Goal: Complete application form: Complete application form

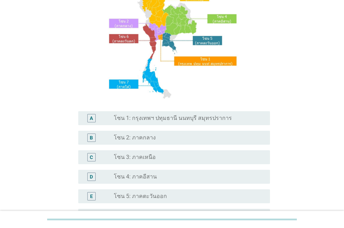
scroll to position [105, 0]
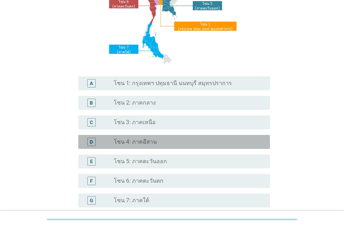
click at [147, 140] on label "โซน 4: ภาคอีสาน" at bounding box center [135, 142] width 43 height 7
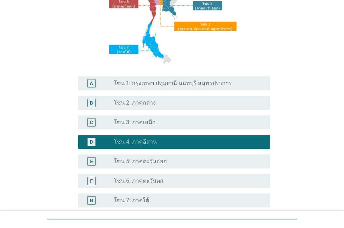
scroll to position [174, 0]
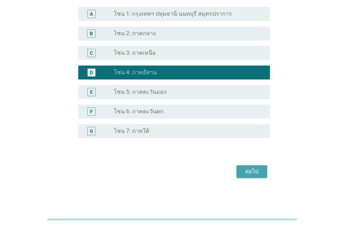
click at [254, 174] on div "ต่อไป" at bounding box center [252, 172] width 20 height 8
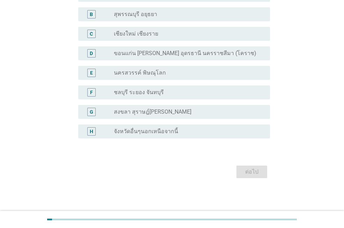
scroll to position [0, 0]
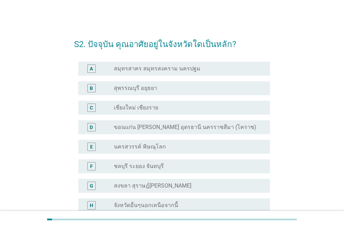
click at [181, 128] on label "ขอนแก่น [PERSON_NAME] อุดรธานี นครราชสีมา (โคราช)" at bounding box center [185, 127] width 142 height 7
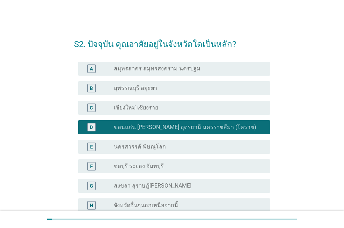
scroll to position [74, 0]
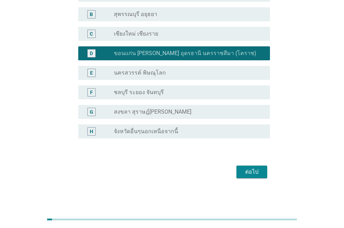
click at [259, 175] on div "ต่อไป" at bounding box center [252, 172] width 20 height 8
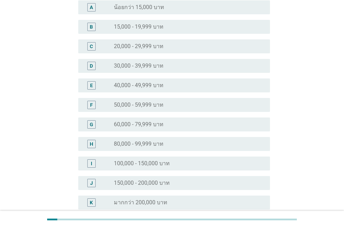
scroll to position [0, 0]
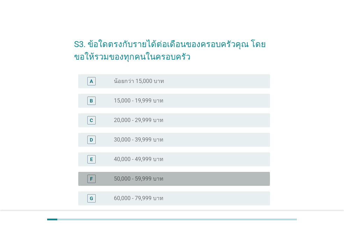
click at [136, 179] on label "50,000 - 59,999 บาท" at bounding box center [139, 179] width 50 height 7
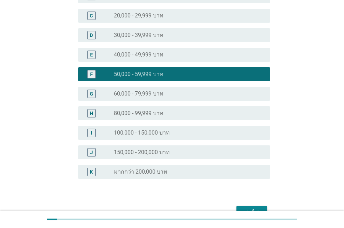
scroll to position [145, 0]
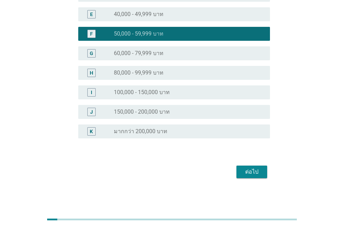
click at [249, 174] on div "ต่อไป" at bounding box center [252, 172] width 20 height 8
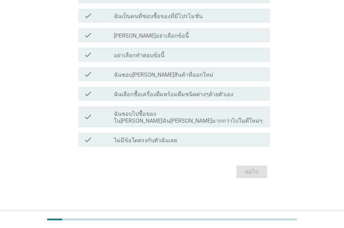
scroll to position [0, 0]
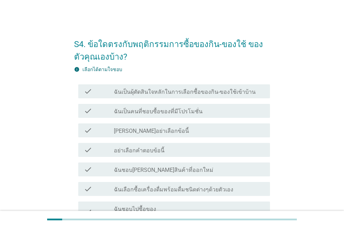
click at [190, 93] on label "ฉันเป็นผุ้ตัดสินใจหลักในการเลือกซื้อของกิน-ของใช้เข้าบ้าน" at bounding box center [185, 92] width 142 height 7
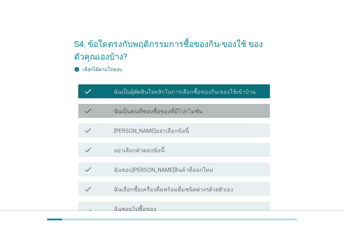
click at [177, 111] on label "ฉันเป็นคนที่ชอบซื้อของที่มีโปรโมชั่น" at bounding box center [158, 111] width 89 height 7
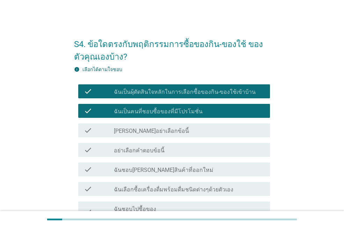
scroll to position [88, 0]
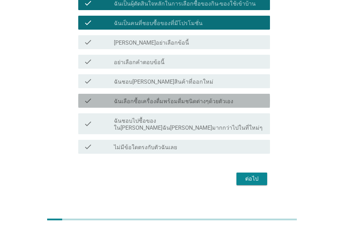
click at [215, 103] on label "ฉันเลือกซื้อเครื่องดื่มพร้อมดื่มชนิดต่างๆด้วยตัวเอง" at bounding box center [173, 101] width 119 height 7
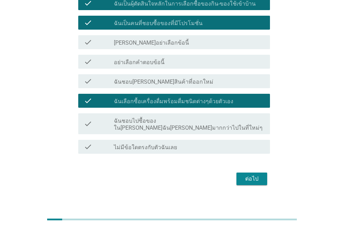
click at [259, 175] on div "ต่อไป" at bounding box center [252, 179] width 20 height 8
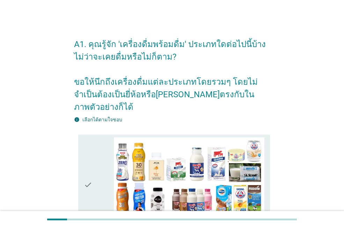
scroll to position [105, 0]
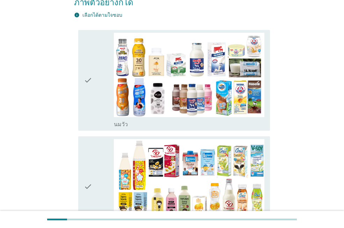
click at [140, 120] on div "check_box_outline_blank [PERSON_NAME]" at bounding box center [189, 124] width 151 height 8
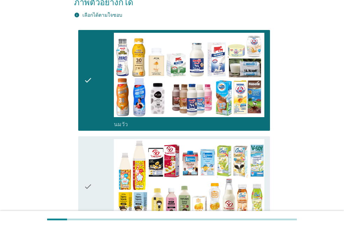
scroll to position [244, 0]
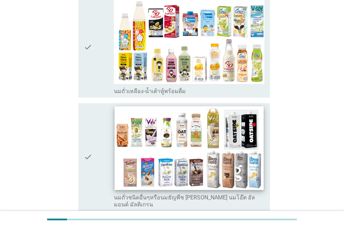
click at [137, 88] on label "นมถั่วเหลือง-น้ำเต้าหู้พร้อมดื่ม" at bounding box center [150, 91] width 72 height 7
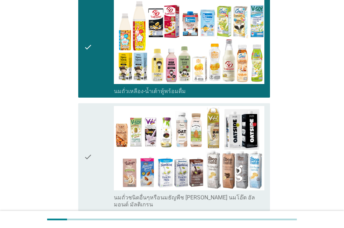
click at [140, 195] on label "นมถั่วชนิดอื่นๆหรือนมธัญพืช [PERSON_NAME] นมโอ๊ต อัลมอนด์ มัลติเกรน" at bounding box center [189, 202] width 151 height 14
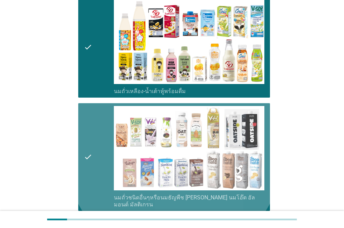
scroll to position [384, 0]
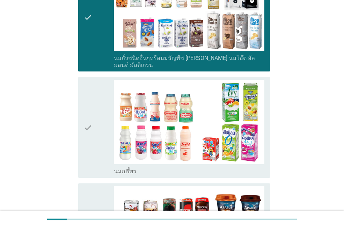
click at [140, 156] on div "check check_box_outline_blank นมเปรี้ยว" at bounding box center [174, 127] width 192 height 101
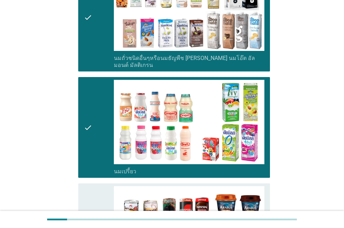
scroll to position [559, 0]
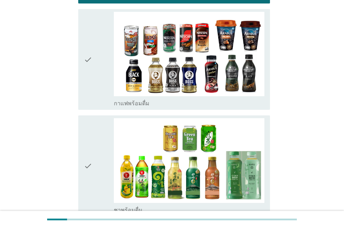
click at [150, 99] on div "check_box_outline_blank กาแฟพร้อมดื่ม" at bounding box center [189, 103] width 151 height 8
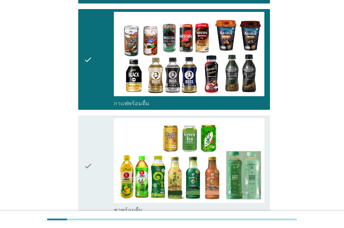
scroll to position [698, 0]
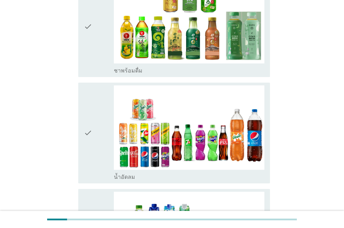
click at [161, 66] on div "check_box_outline_blank ชาพร้อมดื่ม" at bounding box center [189, 70] width 151 height 8
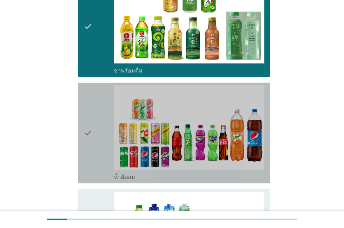
click at [157, 173] on div "check_box_outline_blank น้ำอัดลม" at bounding box center [189, 177] width 151 height 8
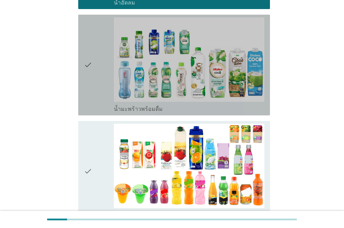
click at [167, 104] on div "check_box_outline_blank น้ำมะพร้าวพร้อมดื่ม" at bounding box center [189, 108] width 151 height 8
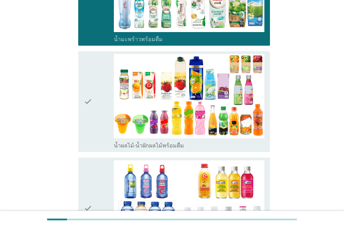
scroll to position [978, 0]
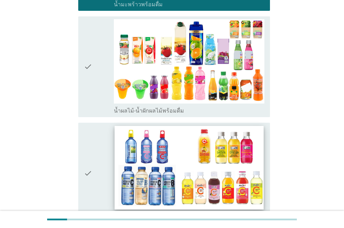
drag, startPoint x: 164, startPoint y: 88, endPoint x: 170, endPoint y: 174, distance: 85.7
click at [165, 108] on label "น้ำผลไม้-น้ำผักผลไม้พร้อมดื่ม" at bounding box center [149, 111] width 70 height 7
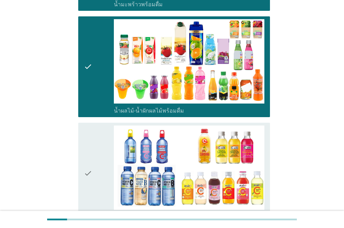
click at [170, 214] on label "น้ำวิตามิน-เครื่องดื่มวิตามิน" at bounding box center [147, 217] width 66 height 7
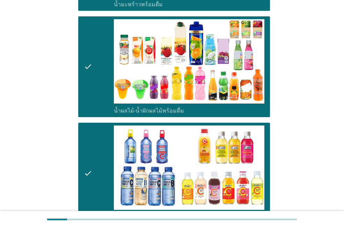
scroll to position [1222, 0]
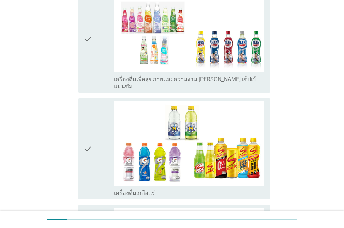
click at [177, 76] on label "เครื่องดื่มเพื่อสุขภาพและความงาม [PERSON_NAME] เซ็ปเป้ แมนซั่ม" at bounding box center [189, 83] width 151 height 14
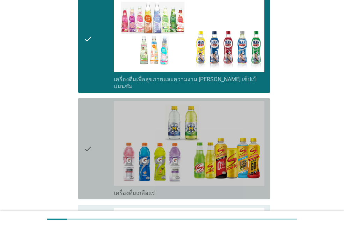
click at [170, 170] on div "check check_box_outline_blank เครื่องดื่มเกลือแร่" at bounding box center [174, 148] width 192 height 101
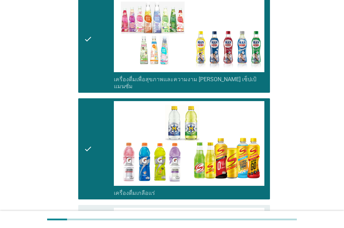
scroll to position [1432, 0]
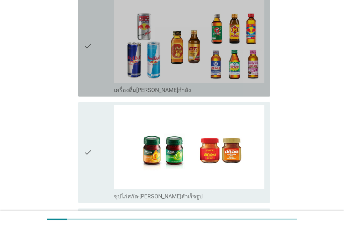
click at [173, 86] on div "check_box_outline_blank เครื่องดื่ม[PERSON_NAME]กำลัง" at bounding box center [189, 90] width 151 height 8
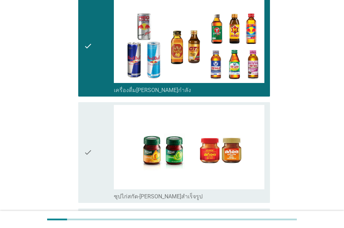
drag, startPoint x: 171, startPoint y: 172, endPoint x: 208, endPoint y: 177, distance: 36.9
click at [172, 192] on div "check_box_outline_blank ซุปไก่สกัด-[PERSON_NAME]สำเร็จรูป" at bounding box center [189, 196] width 151 height 8
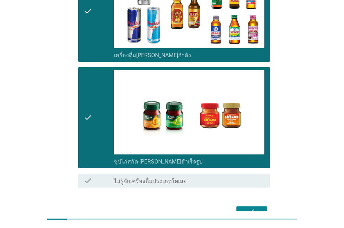
scroll to position [1481, 0]
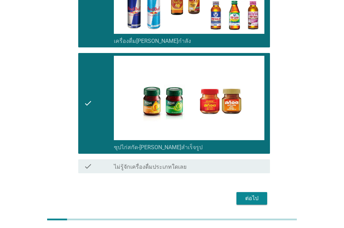
click at [249, 195] on div "ต่อไป" at bounding box center [252, 199] width 20 height 8
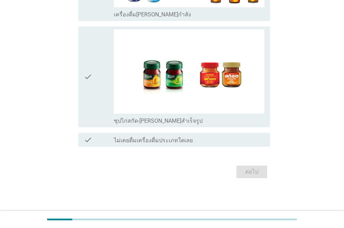
scroll to position [0, 0]
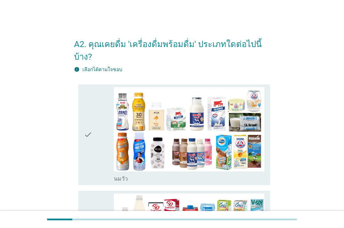
click at [141, 171] on div "check check_box_outline_blank [PERSON_NAME]" at bounding box center [174, 135] width 192 height 101
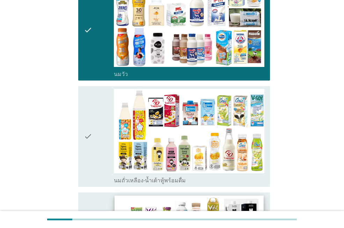
scroll to position [140, 0]
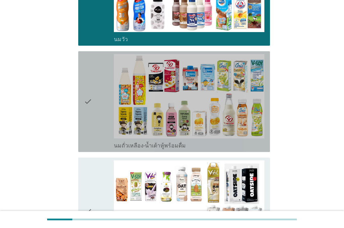
click at [169, 142] on label "นมถั่วเหลือง-น้ำเต้าหู้พร้อมดื่ม" at bounding box center [150, 145] width 72 height 7
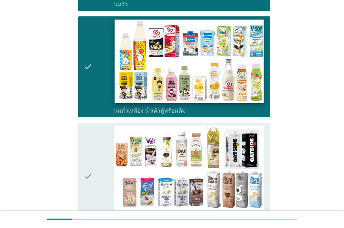
scroll to position [210, 0]
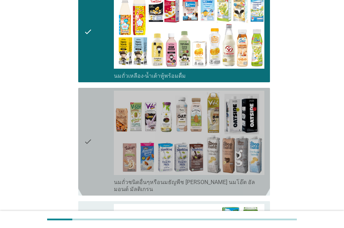
click at [154, 179] on label "นมถั่วชนิดอื่นๆหรือนมธัญพืช [PERSON_NAME] นมโอ๊ต อัลมอนด์ มัลติเกรน" at bounding box center [189, 186] width 151 height 14
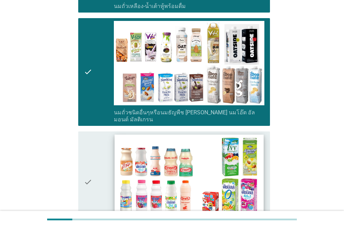
scroll to position [314, 0]
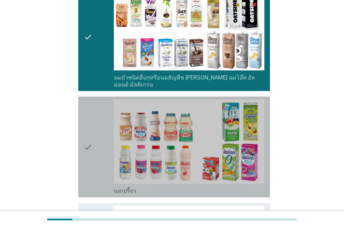
drag, startPoint x: 157, startPoint y: 173, endPoint x: 161, endPoint y: 174, distance: 4.2
click at [160, 186] on div "check_box_outline_blank นมเปรี้ยว" at bounding box center [189, 190] width 151 height 8
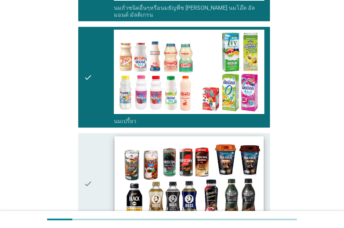
scroll to position [419, 0]
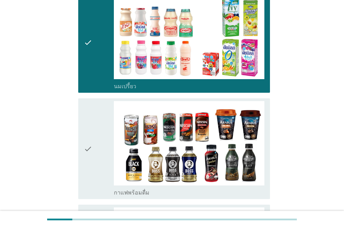
click at [153, 188] on div "check_box_outline_blank กาแฟพร้อมดื่ม" at bounding box center [189, 192] width 151 height 8
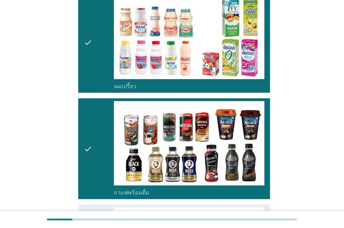
scroll to position [524, 0]
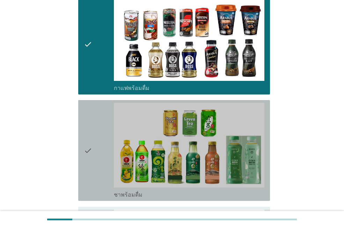
click at [145, 190] on div "check_box_outline_blank ชาพร้อมดื่ม" at bounding box center [189, 194] width 151 height 8
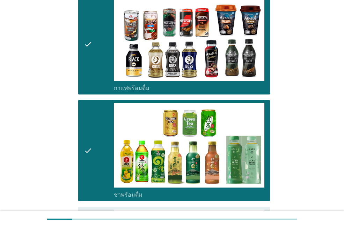
scroll to position [698, 0]
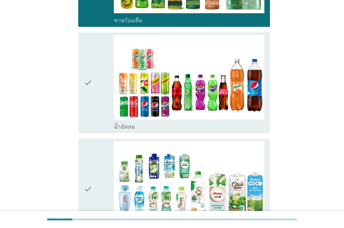
drag, startPoint x: 148, startPoint y: 108, endPoint x: 153, endPoint y: 113, distance: 6.9
click at [149, 122] on div "check_box_outline_blank น้ำอัดลม" at bounding box center [189, 126] width 151 height 8
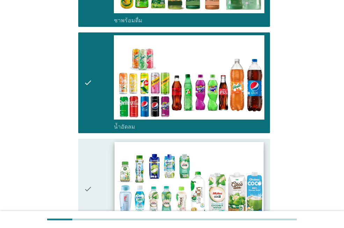
scroll to position [803, 0]
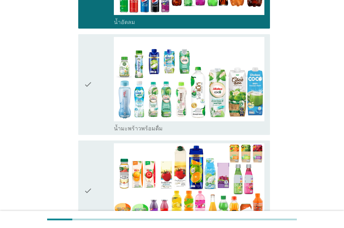
click at [158, 124] on div "check_box_outline_blank น้ำมะพร้าวพร้อมดื่ม" at bounding box center [189, 128] width 151 height 8
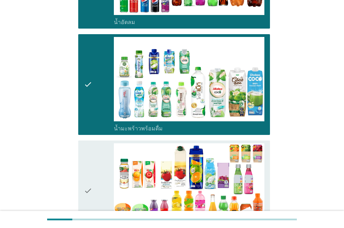
scroll to position [908, 0]
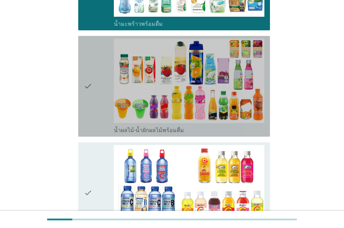
click at [154, 126] on div "check_box_outline_blank น้ำผลไม้-น้ำผักผลไม้พร้อมดื่ม" at bounding box center [189, 130] width 151 height 8
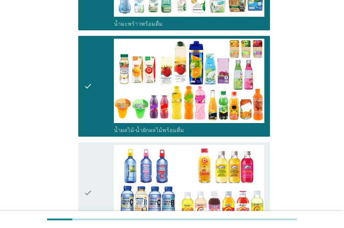
scroll to position [1013, 0]
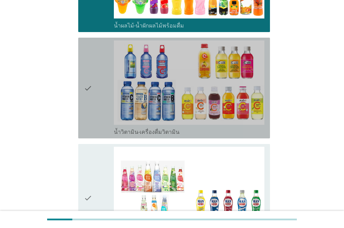
click at [159, 129] on label "น้ำวิตามิน-เครื่องดื่มวิตามิน" at bounding box center [147, 132] width 66 height 7
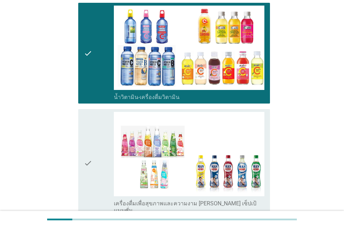
scroll to position [1152, 0]
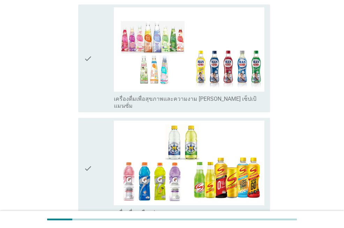
click at [175, 96] on label "เครื่องดื่มเพื่อสุขภาพและความงาม [PERSON_NAME] เซ็ปเป้ แมนซั่ม" at bounding box center [189, 103] width 151 height 14
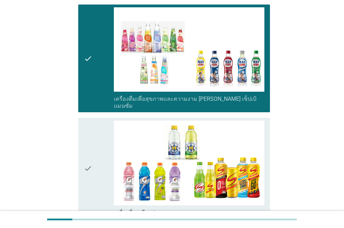
click at [147, 210] on label "เครื่องดื่มเกลือแร่" at bounding box center [134, 213] width 41 height 7
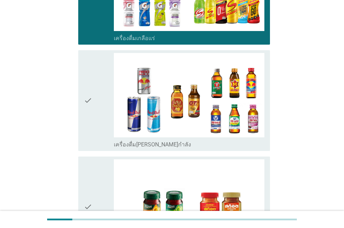
click at [137, 141] on label "เครื่องดื่ม[PERSON_NAME]กำลัง" at bounding box center [152, 144] width 77 height 7
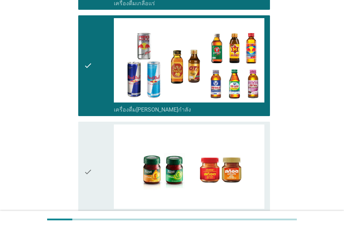
scroll to position [1431, 0]
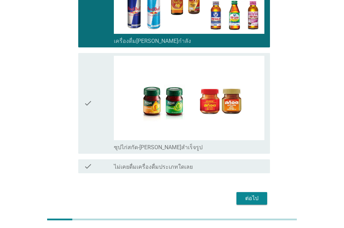
click at [137, 144] on label "ซุปไก่สกัด-[PERSON_NAME]สำเร็จรูป" at bounding box center [158, 147] width 89 height 7
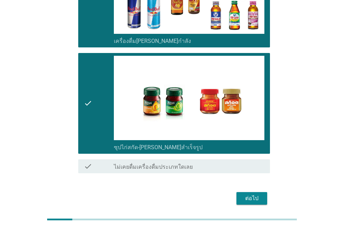
click at [253, 195] on div "ต่อไป" at bounding box center [252, 199] width 20 height 8
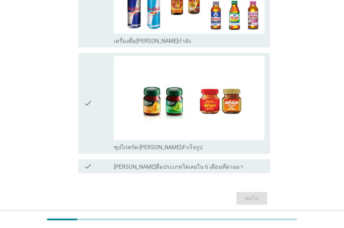
scroll to position [0, 0]
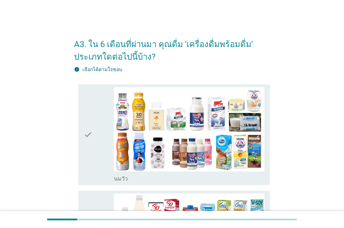
click at [145, 176] on div "check_box_outline_blank [PERSON_NAME]" at bounding box center [189, 178] width 151 height 8
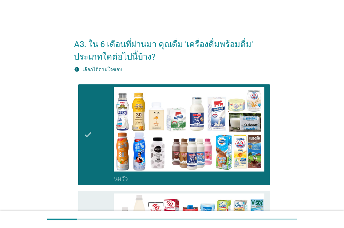
scroll to position [175, 0]
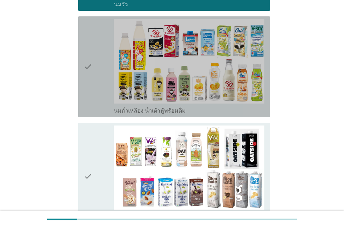
click at [158, 110] on label "นมถั่วเหลือง-น้ำเต้าหู้พร้อมดื่ม" at bounding box center [150, 111] width 72 height 7
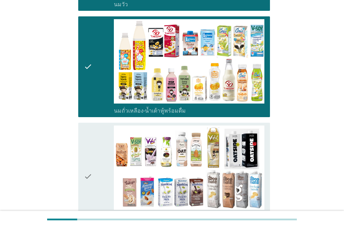
scroll to position [279, 0]
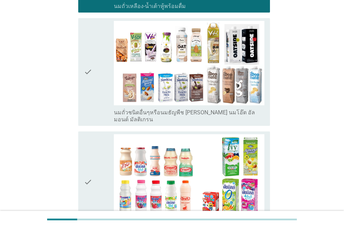
click at [171, 113] on label "นมถั่วชนิดอื่นๆหรือนมธัญพืช [PERSON_NAME] นมโอ๊ต อัลมอนด์ มัลติเกรน" at bounding box center [189, 116] width 151 height 14
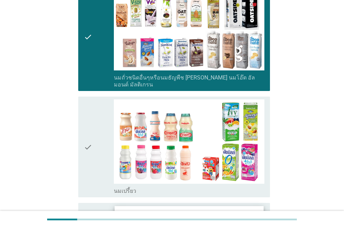
scroll to position [419, 0]
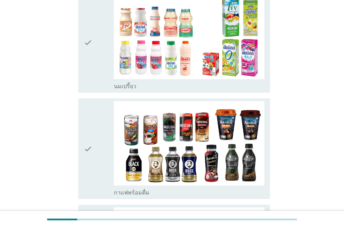
click at [139, 82] on div "check_box_outline_blank นมเปรี้ยว" at bounding box center [189, 86] width 151 height 8
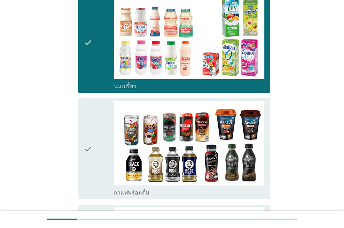
click at [161, 188] on div "check_box_outline_blank กาแฟพร้อมดื่ม" at bounding box center [189, 192] width 151 height 8
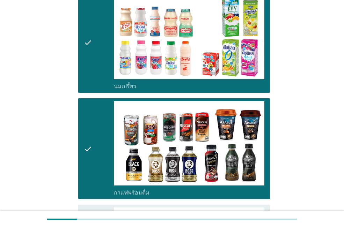
scroll to position [559, 0]
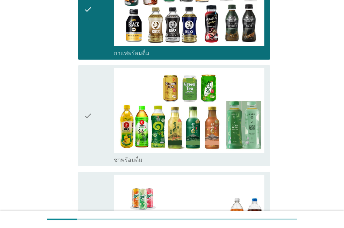
click at [141, 155] on div "check_box_outline_blank ชาพร้อมดื่ม" at bounding box center [189, 159] width 151 height 8
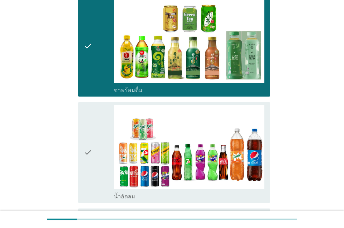
scroll to position [664, 0]
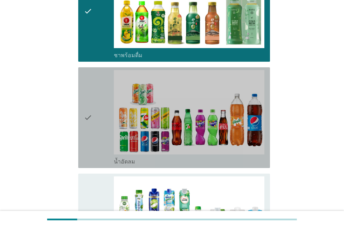
click at [151, 157] on div "check_box_outline_blank น้ำอัดลม" at bounding box center [189, 161] width 151 height 8
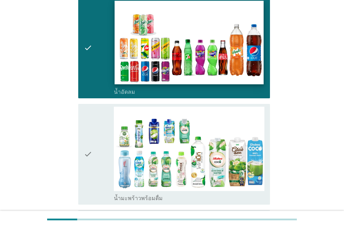
scroll to position [803, 0]
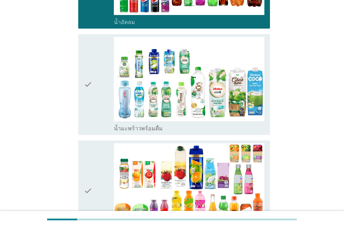
click at [147, 125] on label "น้ำมะพร้าวพร้อมดื่ม" at bounding box center [138, 128] width 49 height 7
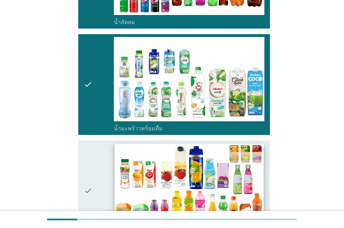
scroll to position [908, 0]
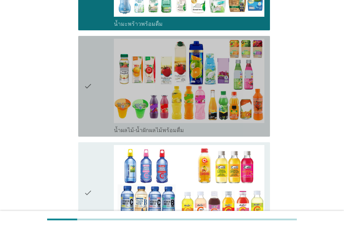
click at [154, 127] on label "น้ำผลไม้-น้ำผักผลไม้พร้อมดื่ม" at bounding box center [149, 130] width 70 height 7
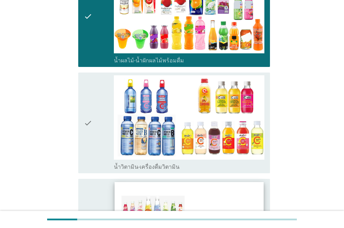
scroll to position [1048, 0]
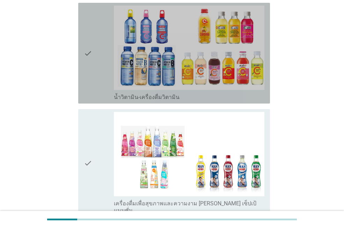
click at [167, 94] on label "น้ำวิตามิน-เครื่องดื่มวิตามิน" at bounding box center [147, 97] width 66 height 7
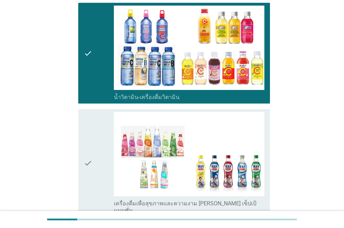
scroll to position [1152, 0]
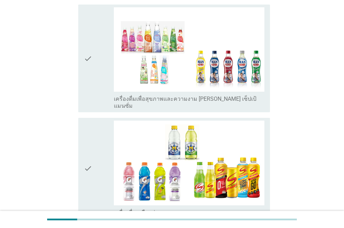
click at [149, 94] on div "check_box เครื่องดื่มเพื่อสุขภาพและความงาม [PERSON_NAME] เซ็ปเป้ แมนซั่ม" at bounding box center [189, 101] width 151 height 15
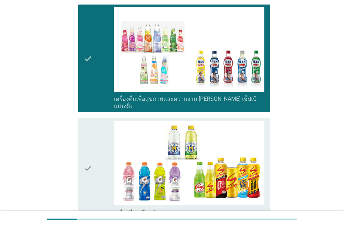
scroll to position [1257, 0]
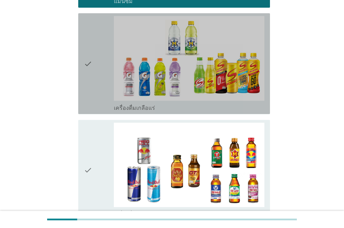
click at [145, 105] on label "เครื่องดื่มเกลือแร่" at bounding box center [134, 108] width 41 height 7
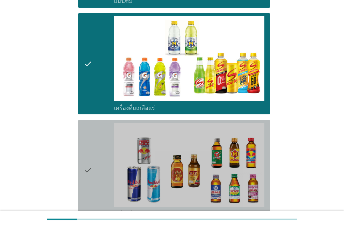
click at [143, 211] on label "เครื่องดื่ม[PERSON_NAME]กำลัง" at bounding box center [152, 214] width 77 height 7
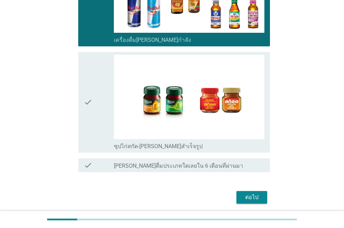
scroll to position [1443, 0]
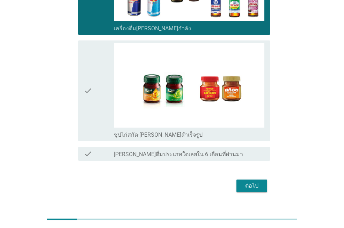
click at [154, 132] on label "ซุปไก่สกัด-[PERSON_NAME]สำเร็จรูป" at bounding box center [158, 135] width 89 height 7
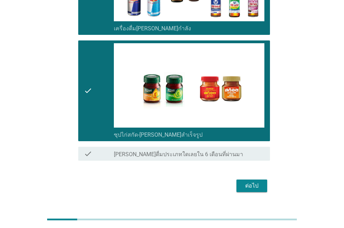
click at [255, 182] on div "ต่อไป" at bounding box center [252, 186] width 20 height 8
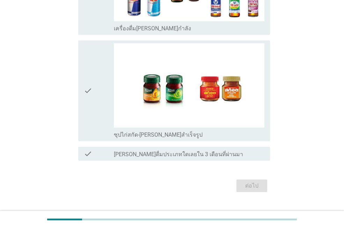
scroll to position [0, 0]
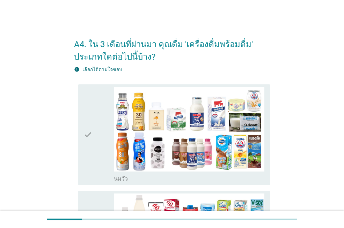
click at [149, 176] on div "check_box_outline_blank [PERSON_NAME]" at bounding box center [189, 178] width 151 height 8
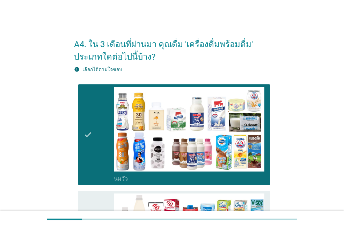
scroll to position [140, 0]
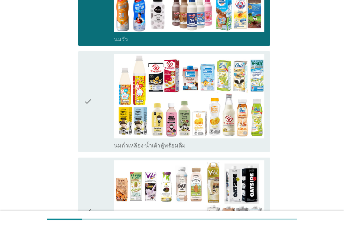
click at [151, 143] on label "นมถั่วเหลือง-น้ำเต้าหู้พร้อมดื่ม" at bounding box center [150, 145] width 72 height 7
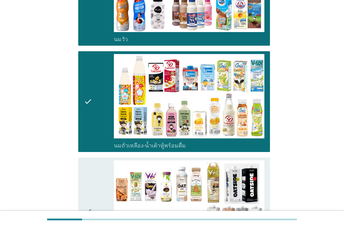
scroll to position [244, 0]
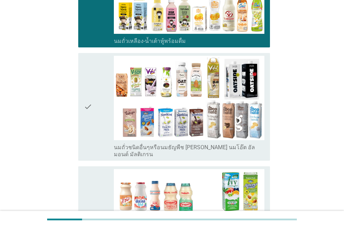
click at [149, 148] on label "นมถั่วชนิดอื่นๆหรือนมธัญพืช [PERSON_NAME] นมโอ๊ต อัลมอนด์ มัลติเกรน" at bounding box center [189, 151] width 151 height 14
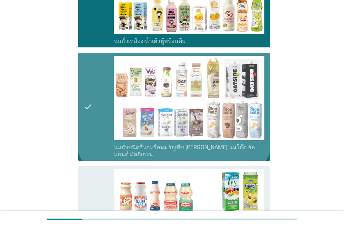
scroll to position [349, 0]
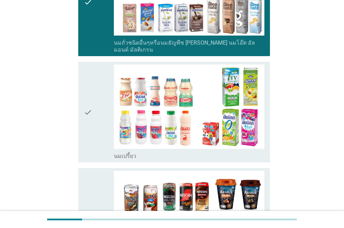
click at [150, 152] on div "check_box_outline_blank นมเปรี้ยว" at bounding box center [189, 156] width 151 height 8
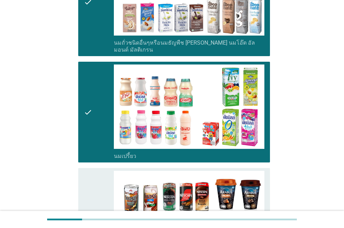
scroll to position [524, 0]
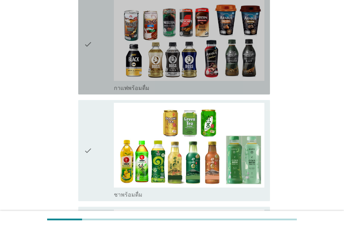
click at [157, 83] on div "check_box_outline_blank กาแฟพร้อมดื่ม" at bounding box center [189, 87] width 151 height 8
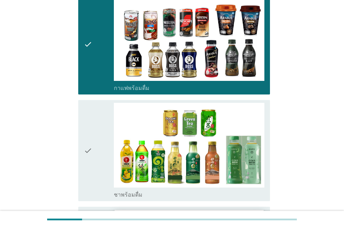
scroll to position [664, 0]
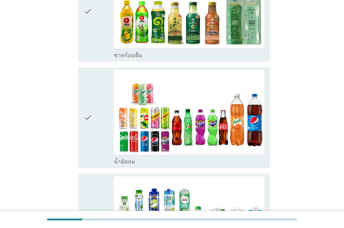
click at [173, 51] on div "check_box_outline_blank ชาพร้อมดื่ม" at bounding box center [189, 55] width 151 height 8
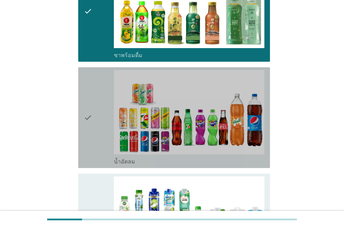
click at [158, 157] on div "check_box_outline_blank น้ำอัดลม" at bounding box center [189, 161] width 151 height 8
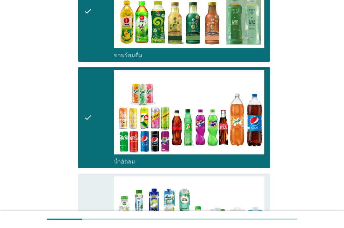
scroll to position [803, 0]
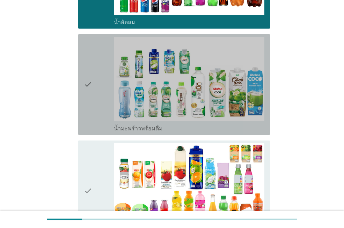
click at [170, 124] on div "check_box น้ำมะพร้าวพร้อมดื่ม" at bounding box center [189, 128] width 151 height 8
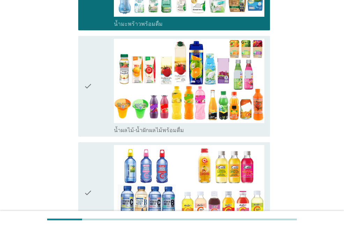
click at [168, 127] on label "น้ำผลไม้-น้ำผักผลไม้พร้อมดื่ม" at bounding box center [149, 130] width 70 height 7
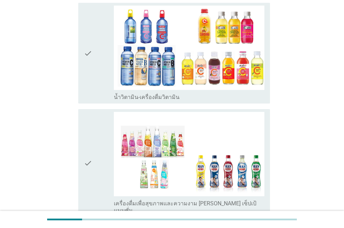
click at [173, 94] on label "น้ำวิตามิน-เครื่องดื่มวิตามิน" at bounding box center [147, 97] width 66 height 7
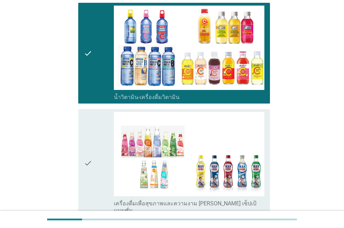
scroll to position [1117, 0]
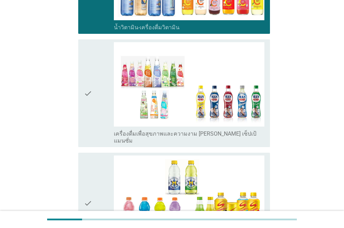
click at [161, 131] on label "เครื่องดื่มเพื่อสุขภาพและความงาม [PERSON_NAME] เซ็ปเป้ แมนซั่ม" at bounding box center [189, 138] width 151 height 14
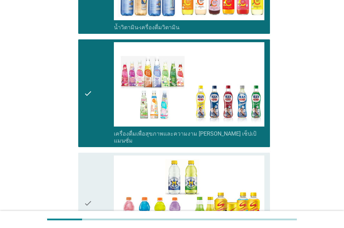
scroll to position [1257, 0]
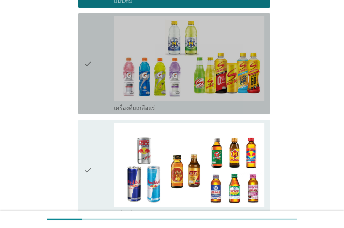
click at [167, 103] on div "check_box_outline_blank เครื่องดื่มเกลือแร่" at bounding box center [189, 107] width 151 height 8
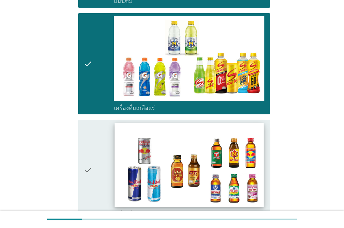
scroll to position [1362, 0]
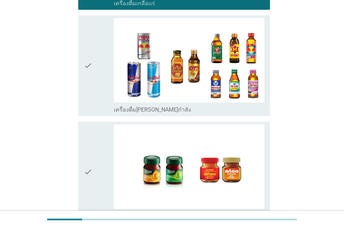
click at [172, 105] on div "check_box_outline_blank เครื่องดื่ม[PERSON_NAME]กำลัง" at bounding box center [189, 109] width 151 height 8
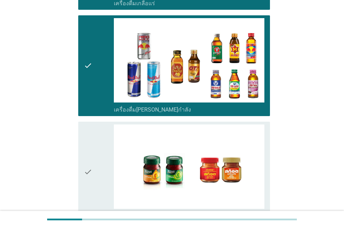
scroll to position [1432, 0]
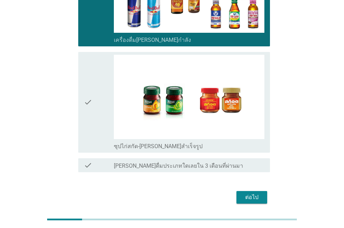
click at [164, 143] on label "ซุปไก่สกัด-[PERSON_NAME]สำเร็จรูป" at bounding box center [158, 146] width 89 height 7
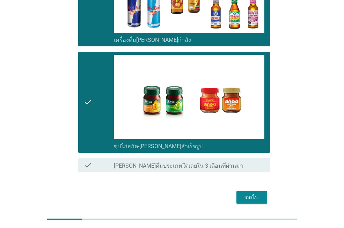
click at [252, 193] on div "ต่อไป" at bounding box center [252, 197] width 20 height 8
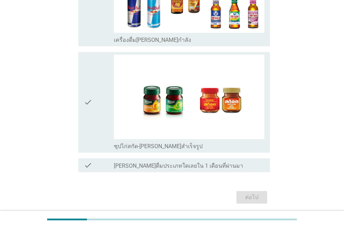
scroll to position [0, 0]
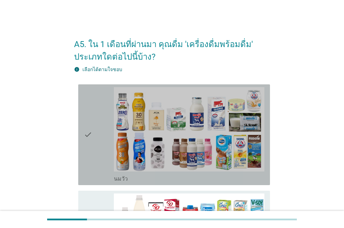
click at [116, 178] on label "นมวัว" at bounding box center [121, 179] width 14 height 7
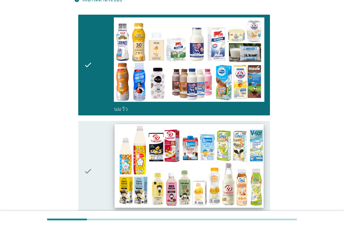
scroll to position [140, 0]
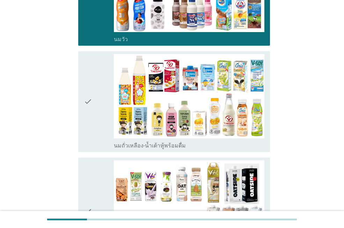
click at [133, 145] on label "นมถั่วเหลือง-น้ำเต้าหู้พร้อมดื่ม" at bounding box center [150, 145] width 72 height 7
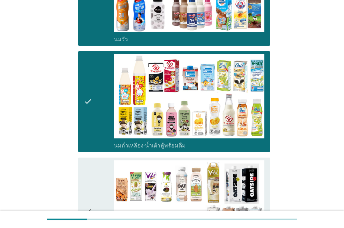
scroll to position [279, 0]
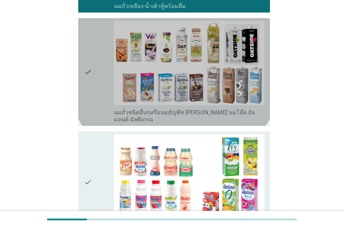
click at [141, 115] on label "นมถั่วชนิดอื่นๆหรือนมธัญพืช [PERSON_NAME] นมโอ๊ต อัลมอนด์ มัลติเกรน" at bounding box center [189, 116] width 151 height 14
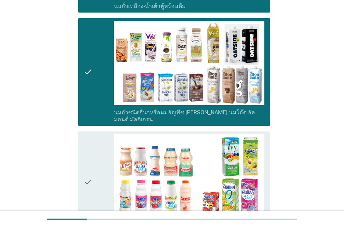
scroll to position [384, 0]
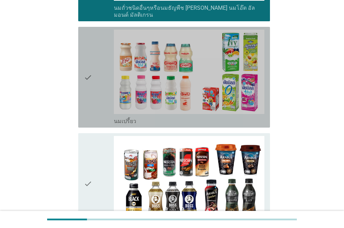
click at [142, 117] on div "check_box_outline_blank นมเปรี้ยว" at bounding box center [189, 121] width 151 height 8
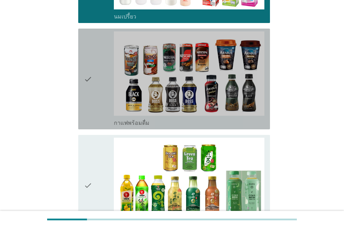
click at [142, 120] on label "กาแฟพร้อมดื่ม" at bounding box center [132, 123] width 36 height 7
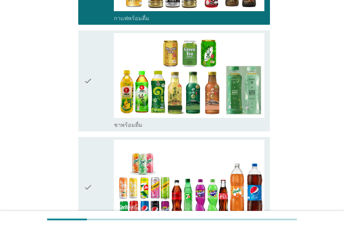
scroll to position [629, 0]
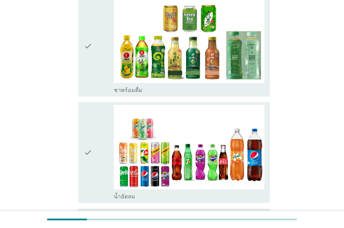
click at [151, 86] on div "check_box_outline_blank ชาพร้อมดื่ม" at bounding box center [189, 90] width 151 height 8
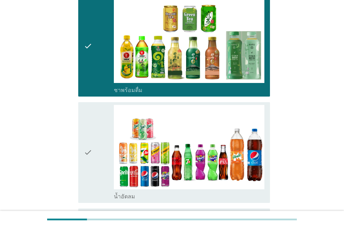
click at [165, 192] on div "check_box_outline_blank น้ำอัดลม" at bounding box center [189, 196] width 151 height 8
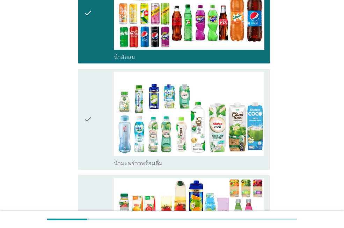
scroll to position [803, 0]
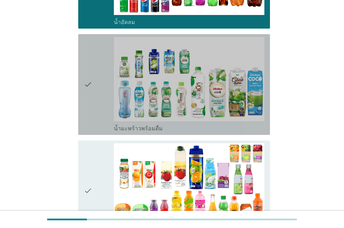
click at [162, 117] on div "check_box น้ำมะพร้าวพร้อมดื่ม" at bounding box center [189, 84] width 151 height 95
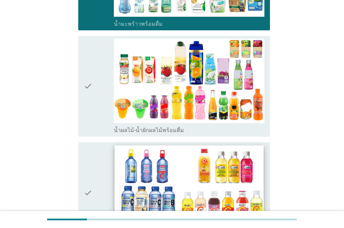
scroll to position [943, 0]
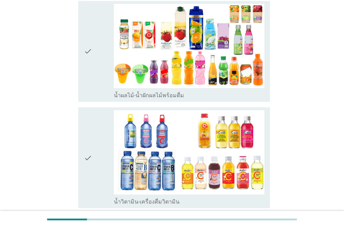
click at [173, 92] on label "น้ำผลไม้-น้ำผักผลไม้พร้อมดื่ม" at bounding box center [149, 95] width 70 height 7
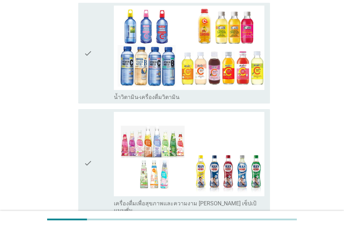
click at [176, 93] on div "check_box น้ำวิตามิน-เครื่องดื่มวิตามิน" at bounding box center [189, 97] width 151 height 8
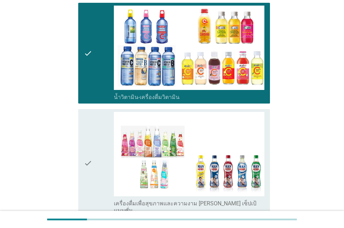
scroll to position [1117, 0]
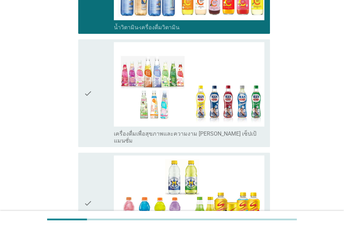
click at [169, 122] on div "check_box_outline_blank เครื่องดื่มเพื่อสุขภาพและความงาม [PERSON_NAME] เซ็ปเป้ …" at bounding box center [189, 93] width 151 height 102
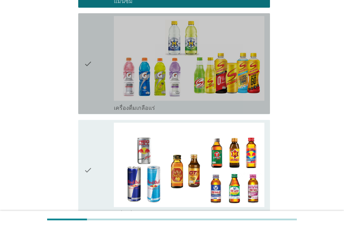
click at [181, 103] on div "check_box_outline_blank เครื่องดื่มเกลือแร่" at bounding box center [189, 107] width 151 height 8
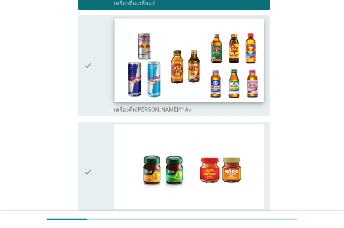
click at [179, 105] on div "check_box_outline_blank เครื่องดื่ม[PERSON_NAME]กำลัง" at bounding box center [189, 109] width 151 height 8
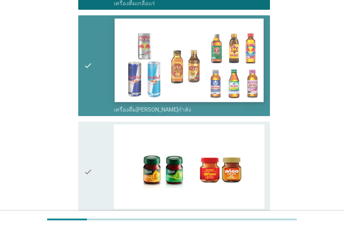
scroll to position [1443, 0]
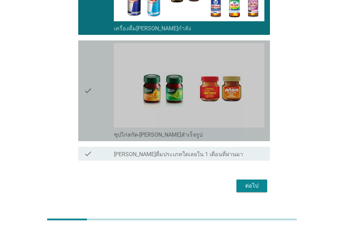
click at [177, 130] on div "check_box ซุปไก่สกัด-[PERSON_NAME]สำเร็จรูป" at bounding box center [189, 134] width 151 height 8
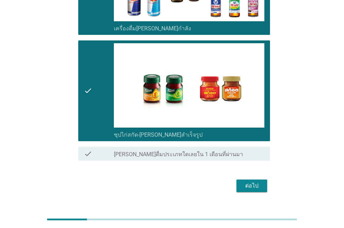
click at [244, 182] on div "ต่อไป" at bounding box center [252, 186] width 20 height 8
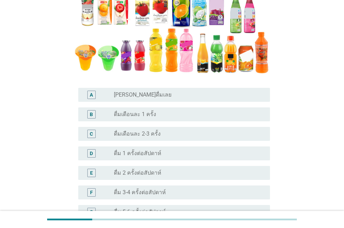
scroll to position [175, 0]
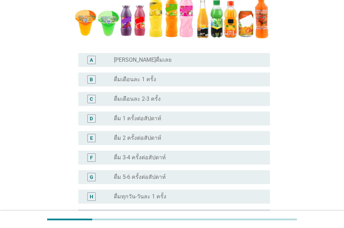
click at [178, 158] on div "radio_button_unchecked ดื่ม 3-4 ครั้งต่อสัปดาห์" at bounding box center [186, 157] width 145 height 7
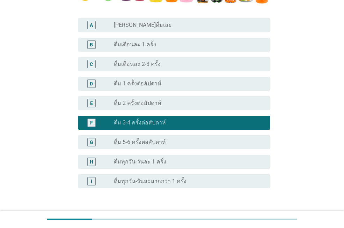
scroll to position [259, 0]
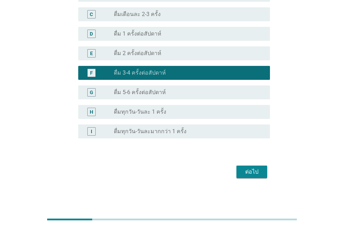
click at [249, 173] on div "ต่อไป" at bounding box center [252, 172] width 20 height 8
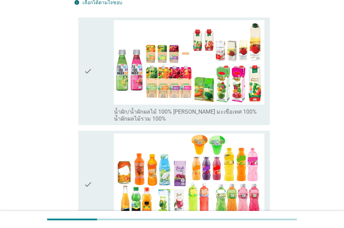
scroll to position [244, 0]
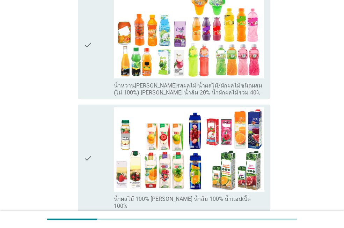
click at [170, 82] on label "น้ำหวาน[PERSON_NAME]รสผลไม้-น้ำผลไม้/ผักผลไม้ชนิดผสม (ไม่ 100%) [PERSON_NAME] น…" at bounding box center [189, 89] width 151 height 14
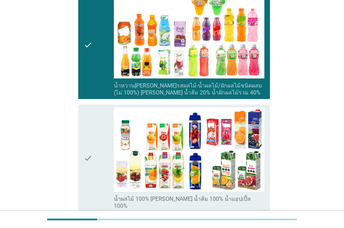
click at [158, 196] on label "น้ำผลไม้ 100% [PERSON_NAME] น้ำส้ม 100% น้ำแอปเปิ้ล 100%" at bounding box center [189, 203] width 151 height 14
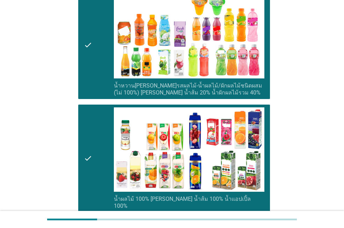
scroll to position [384, 0]
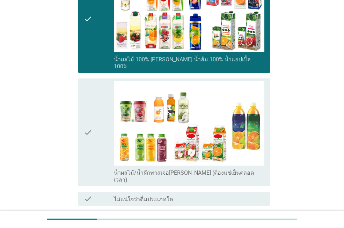
click at [165, 170] on label "น้ำผลไม้/น้ำผักพาสเจอ[PERSON_NAME] (ต้องแช่เย็นตลอดเวลา)" at bounding box center [189, 177] width 151 height 14
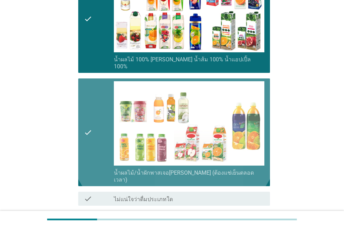
scroll to position [437, 0]
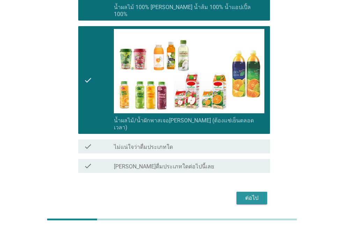
click at [254, 194] on div "ต่อไป" at bounding box center [252, 198] width 20 height 8
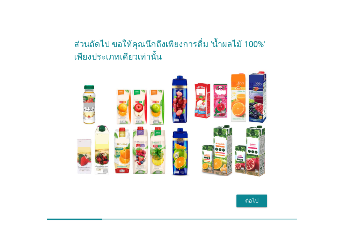
click at [250, 201] on div "ต่อไป" at bounding box center [252, 201] width 20 height 8
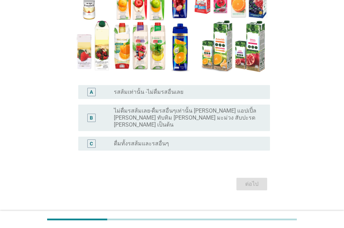
scroll to position [110, 0]
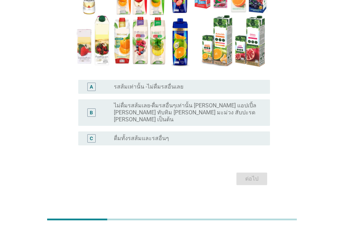
click at [171, 135] on div "radio_button_unchecked ดื่มทั้งรสส้มและรสอื่นๆ" at bounding box center [186, 138] width 145 height 7
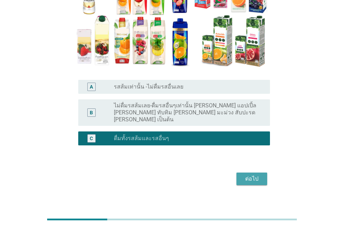
click at [254, 177] on button "ต่อไป" at bounding box center [251, 179] width 31 height 13
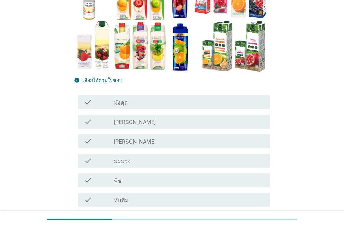
scroll to position [140, 0]
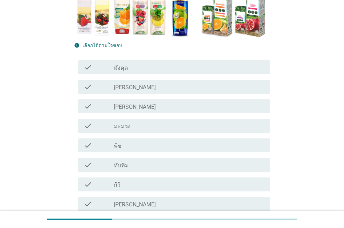
click at [167, 86] on div "check_box_outline_blank [PERSON_NAME]" at bounding box center [189, 87] width 151 height 8
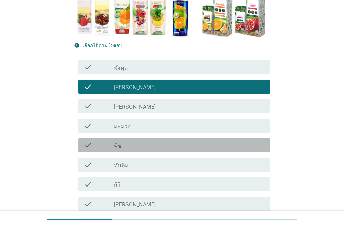
click at [173, 149] on div "check_box_outline_blank พีช" at bounding box center [189, 145] width 151 height 8
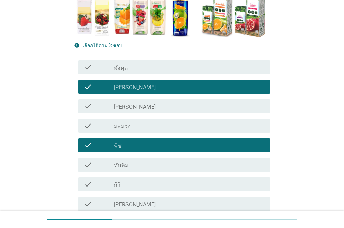
click at [175, 166] on div "check_box_outline_blank ทับทิม" at bounding box center [189, 165] width 151 height 8
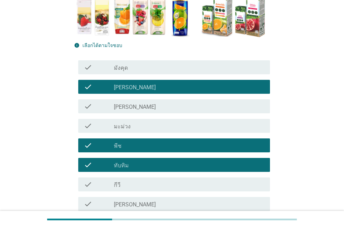
scroll to position [210, 0]
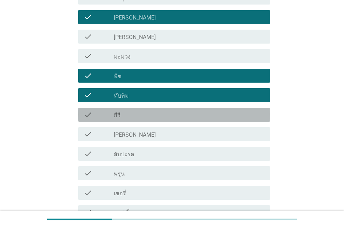
click at [160, 115] on div "check_box_outline_blank กีวี" at bounding box center [189, 115] width 151 height 8
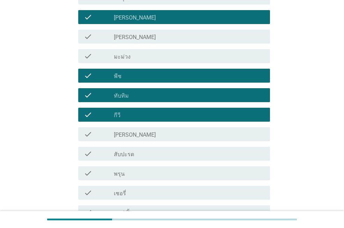
scroll to position [279, 0]
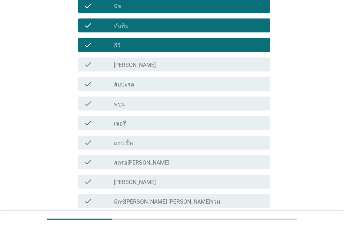
click at [153, 103] on div "check_box_outline_blank พรุน" at bounding box center [189, 104] width 151 height 8
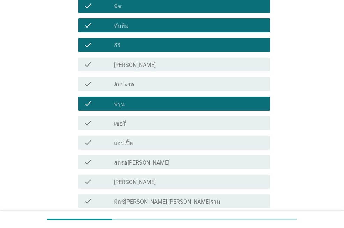
scroll to position [349, 0]
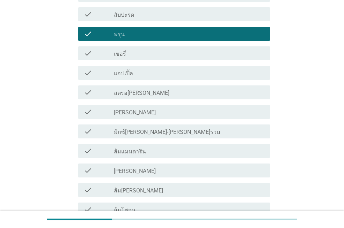
click at [157, 73] on div "check_box_outline_blank แอปเปิ้ล" at bounding box center [189, 73] width 151 height 8
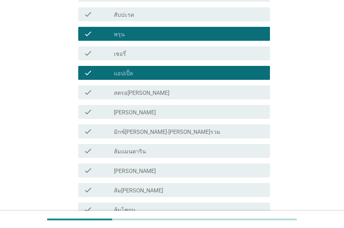
click at [166, 95] on div "check_box_outline_blank สตรอ[PERSON_NAME]" at bounding box center [189, 92] width 151 height 8
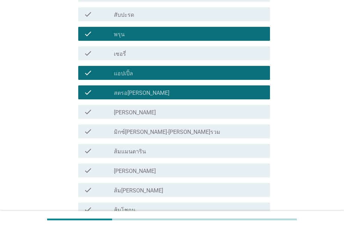
click at [163, 110] on div "check_box_outline_blank [PERSON_NAME]" at bounding box center [189, 112] width 151 height 8
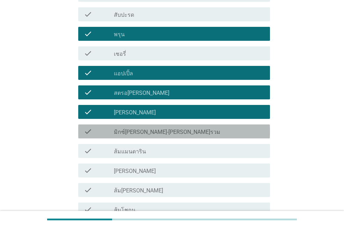
click at [165, 132] on div "check_box_outline_blank มิกซ์[PERSON_NAME]-[PERSON_NAME]รวม" at bounding box center [189, 131] width 151 height 8
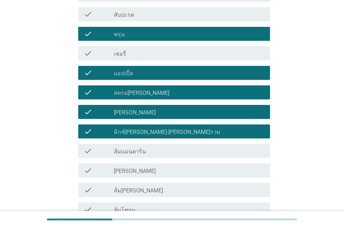
click at [164, 148] on div "check_box_outline_blank ส้มแมนดาริน" at bounding box center [189, 151] width 151 height 8
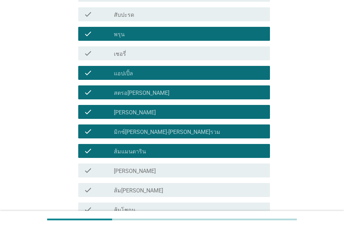
click at [166, 167] on div "check_box_outline_blank [PERSON_NAME]" at bounding box center [189, 171] width 151 height 8
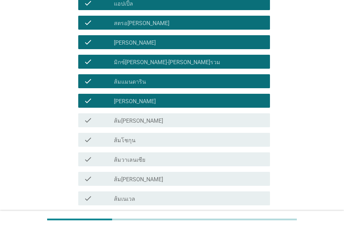
scroll to position [454, 0]
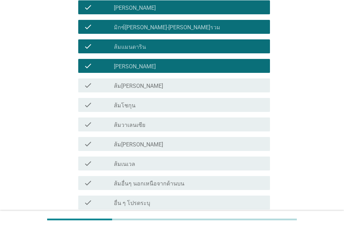
click at [149, 82] on div "check_box_outline_blank ส้ม[PERSON_NAME]" at bounding box center [189, 85] width 151 height 8
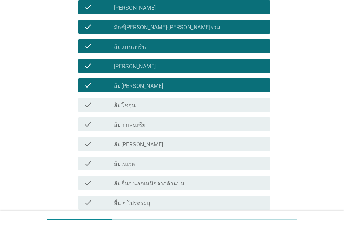
drag, startPoint x: 150, startPoint y: 102, endPoint x: 154, endPoint y: 119, distance: 17.5
click at [150, 103] on div "check_box_outline_blank ส้มโชกุน" at bounding box center [189, 105] width 151 height 8
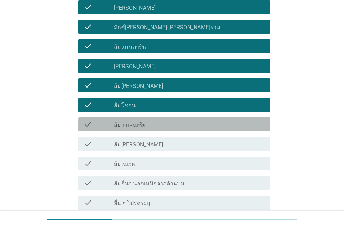
click at [154, 124] on div "check_box_outline_blank ส้มวาเลนเซีย" at bounding box center [189, 124] width 151 height 8
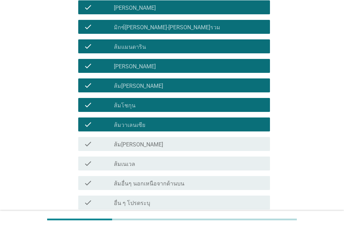
click at [157, 141] on div "check_box_outline_blank ส้ม[PERSON_NAME]" at bounding box center [189, 144] width 151 height 8
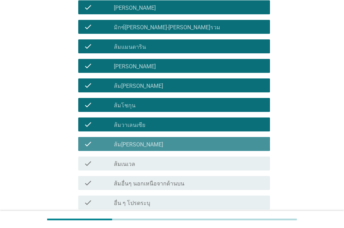
scroll to position [517, 0]
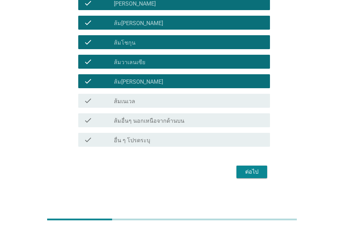
click at [237, 174] on button "ต่อไป" at bounding box center [251, 172] width 31 height 13
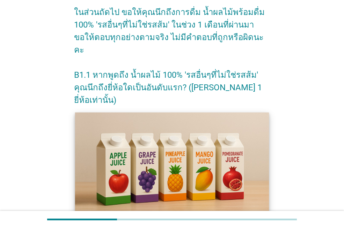
scroll to position [105, 0]
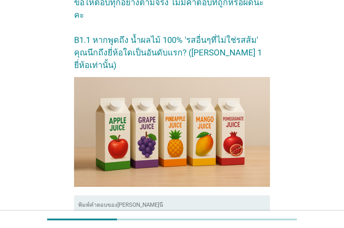
click at [120, 204] on textarea "พิมพ์คำตอบของคุณ ที่นี่" at bounding box center [174, 222] width 192 height 37
type textarea ","
type textarea "ฒ"
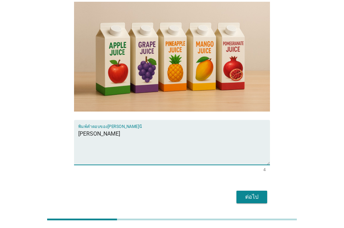
type textarea "[PERSON_NAME]"
click at [249, 193] on div "ต่อไป" at bounding box center [252, 197] width 20 height 8
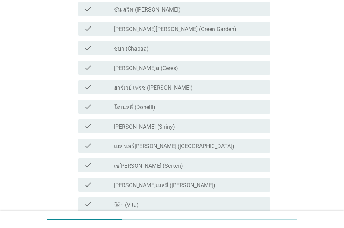
scroll to position [0, 0]
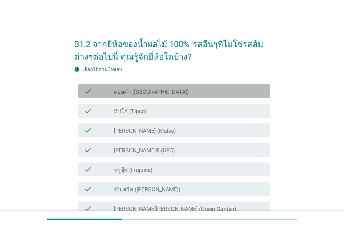
click at [183, 90] on div "check_box_outline_blank ดอยคำ (Doi-Khham)" at bounding box center [189, 91] width 151 height 8
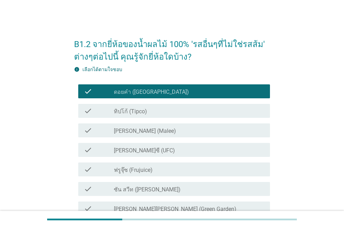
click at [164, 115] on div "check_box_outline_blank ทิปโก้ (Tipco)" at bounding box center [189, 111] width 151 height 8
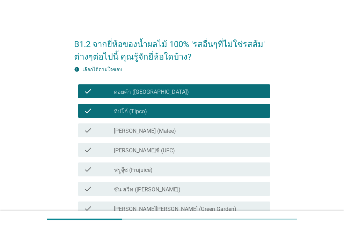
click at [161, 133] on div "check_box_outline_blank [PERSON_NAME] (Malee)" at bounding box center [189, 130] width 151 height 8
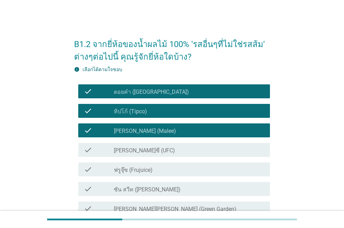
click at [154, 153] on div "check_box_outline_blank [PERSON_NAME]ซี (UFC)" at bounding box center [189, 150] width 151 height 8
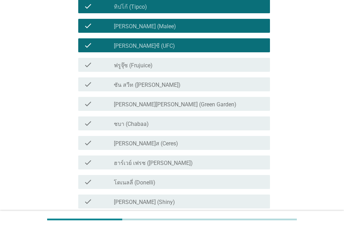
scroll to position [140, 0]
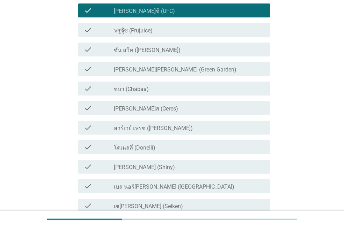
click at [160, 52] on label "ซัน สวีท ([PERSON_NAME])" at bounding box center [147, 50] width 67 height 7
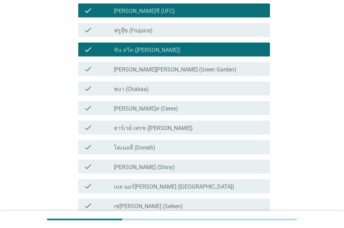
drag, startPoint x: 159, startPoint y: 66, endPoint x: 161, endPoint y: 93, distance: 27.3
click at [159, 68] on label "[PERSON_NAME][PERSON_NAME] (Green Garden)" at bounding box center [175, 69] width 123 height 7
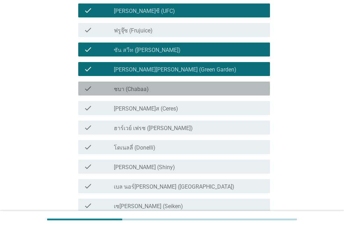
click at [161, 93] on div "check_box_outline_blank ชบา (Chabaa)" at bounding box center [189, 89] width 151 height 8
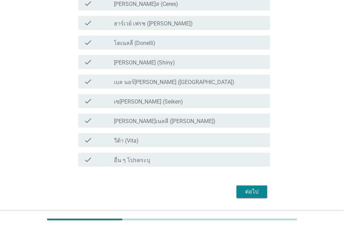
scroll to position [264, 0]
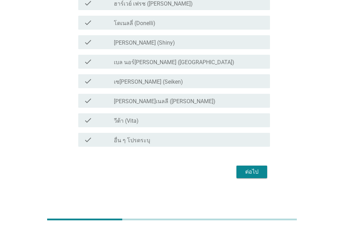
click at [179, 123] on div "check_box_outline_blank วีต้า (Vita)" at bounding box center [189, 120] width 151 height 8
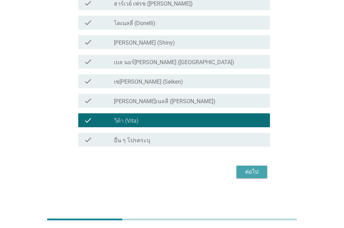
click at [255, 172] on div "ต่อไป" at bounding box center [252, 172] width 20 height 8
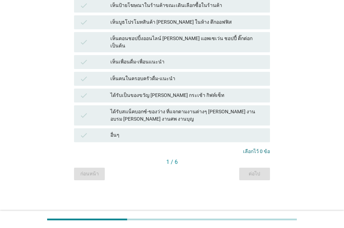
scroll to position [0, 0]
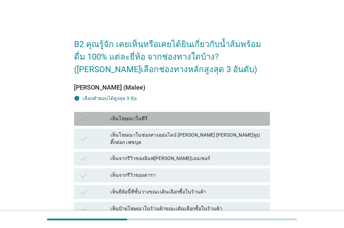
click at [192, 119] on div "เห็นโฆษณาในทีวี" at bounding box center [187, 119] width 154 height 8
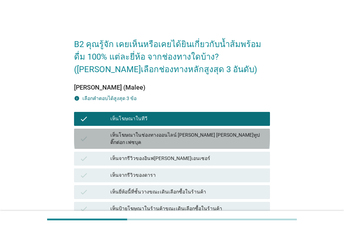
click at [199, 142] on div "check เห็นโฆษณาในช่องทางออนไลน์ [PERSON_NAME] [PERSON_NAME]ทูป ติ๊กต่อก เฟซบุค" at bounding box center [172, 139] width 196 height 20
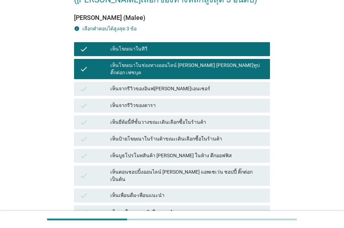
click at [206, 135] on div "เห็นป้ายโฆษณาในร้านค้าขณะเดินเลือกซื้อในร้านค้า" at bounding box center [187, 139] width 154 height 8
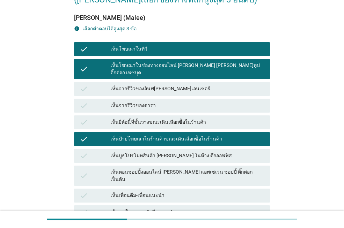
scroll to position [191, 0]
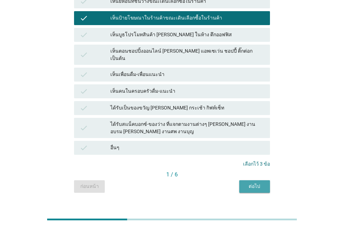
click at [253, 181] on button "ต่อไป" at bounding box center [254, 187] width 31 height 13
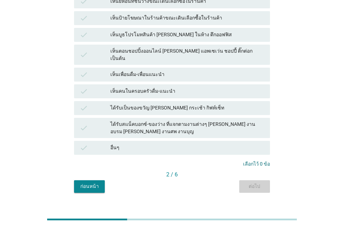
scroll to position [0, 0]
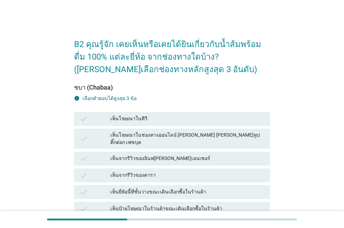
click at [189, 155] on div "เห็นจากรีวิวของอินฟ[PERSON_NAME]เอนเซอร์" at bounding box center [187, 159] width 154 height 8
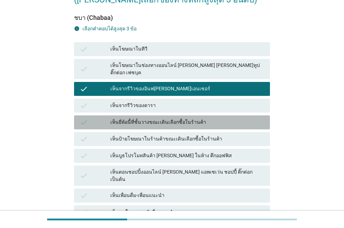
click at [193, 122] on div "check เห็นยี่ห้อนี้ที่ชั้นวางขณะเดินเลือกซื้อในร้านค้า" at bounding box center [172, 123] width 196 height 14
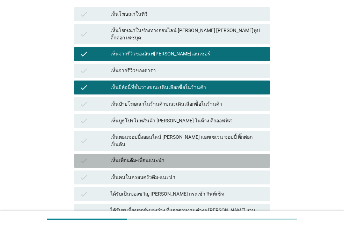
click at [193, 157] on div "เห็นเพื่อนดื่ม-เพื่อนแนะนำ" at bounding box center [187, 161] width 154 height 8
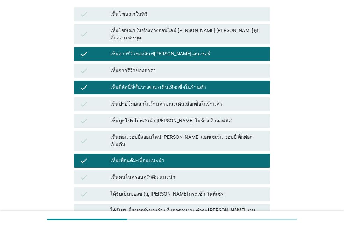
scroll to position [191, 0]
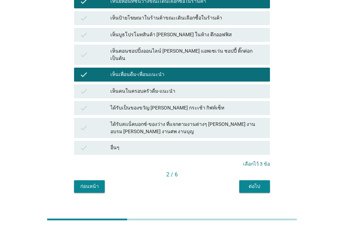
click at [247, 183] on div "ต่อไป" at bounding box center [255, 186] width 20 height 7
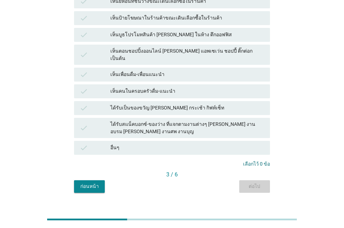
scroll to position [0, 0]
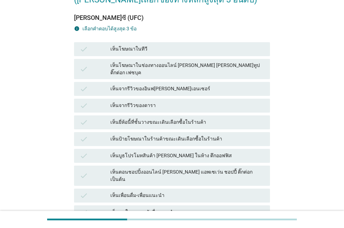
click at [166, 82] on div "check เห็นจากรีวิวของอินฟ[PERSON_NAME]เอนเซอร์" at bounding box center [172, 89] width 196 height 14
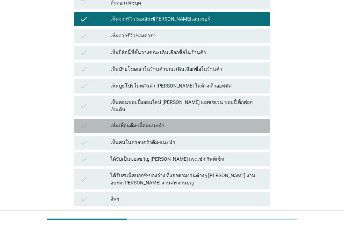
click at [169, 122] on div "เห็นเพื่อนดื่ม-เพื่อนแนะนำ" at bounding box center [187, 126] width 154 height 8
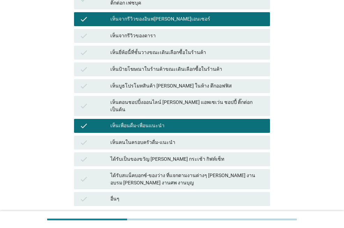
click at [171, 85] on div "check เห็นบูธโปรโมทสินค้า [PERSON_NAME] ในห้าง ตึกออฟฟิส" at bounding box center [172, 86] width 196 height 14
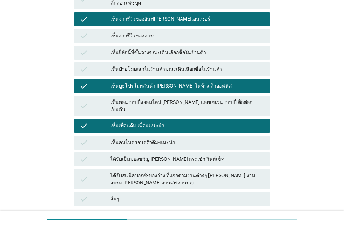
scroll to position [191, 0]
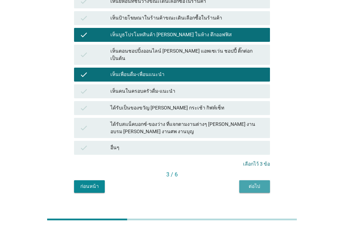
click at [249, 183] on div "ต่อไป" at bounding box center [255, 186] width 20 height 7
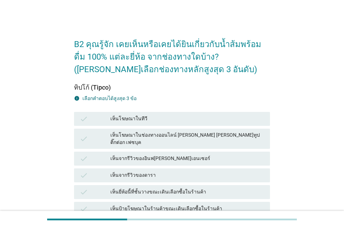
scroll to position [105, 0]
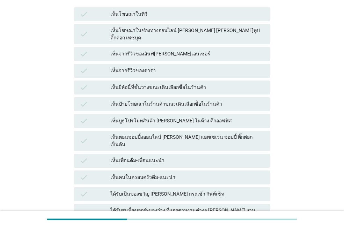
click at [195, 64] on div "check เห็นจากรีวิวของดารา" at bounding box center [172, 71] width 196 height 14
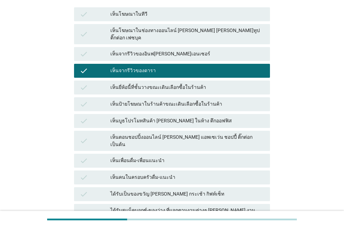
click at [182, 105] on div "check เห็นป้ายโฆษณาในร้านค้าขณะเดินเลือกซื้อในร้านค้า" at bounding box center [172, 104] width 196 height 14
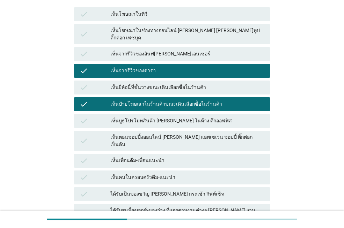
click at [185, 186] on div "check ได้รับเป็นของขวัญ [PERSON_NAME] กระเช้า กิฟท์เซ็ท" at bounding box center [172, 194] width 199 height 17
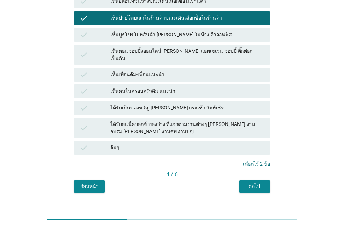
click at [259, 183] on div "ต่อไป" at bounding box center [255, 186] width 20 height 7
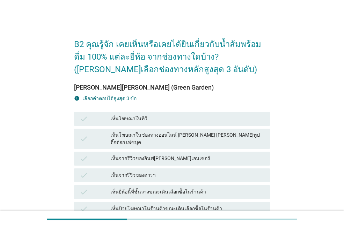
scroll to position [70, 0]
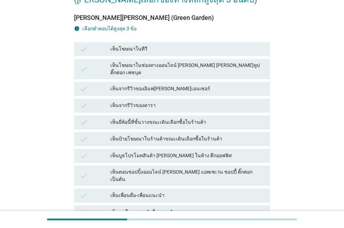
click at [153, 68] on div "เห็นโฆษณาในช่องทางออนไลน์ [PERSON_NAME] [PERSON_NAME]ทูป ติ๊กต่อก เฟซบุค" at bounding box center [187, 69] width 154 height 15
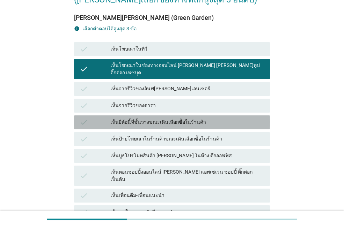
drag, startPoint x: 156, startPoint y: 115, endPoint x: 163, endPoint y: 155, distance: 41.5
click at [156, 118] on div "เห็นยี่ห้อนี้ที่ชั้นวางขณะเดินเลือกซื้อในร้านค้า" at bounding box center [187, 122] width 154 height 8
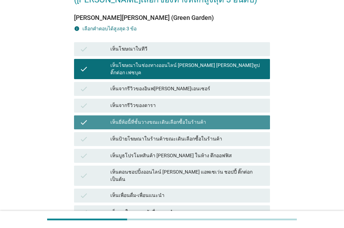
click at [163, 166] on div "check เห็นตอนชอปปิ้งออนไลน์ [PERSON_NAME] แอพเซเว่น ชอปปี้ ติ๊กต่อก เป็นต้น" at bounding box center [172, 176] width 196 height 20
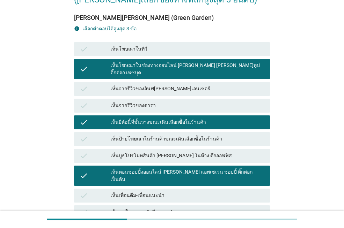
scroll to position [191, 0]
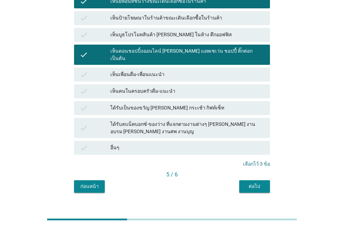
click at [254, 183] on div "ต่อไป" at bounding box center [255, 186] width 20 height 7
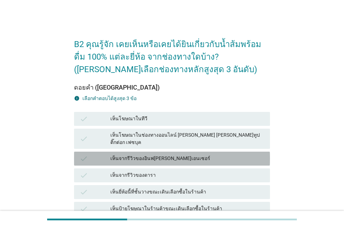
click at [129, 155] on div "เห็นจากรีวิวของอินฟ[PERSON_NAME]เอนเซอร์" at bounding box center [187, 159] width 154 height 8
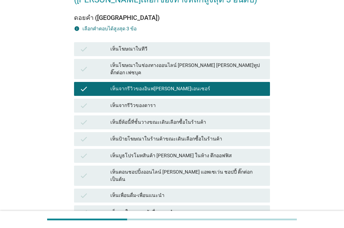
scroll to position [140, 0]
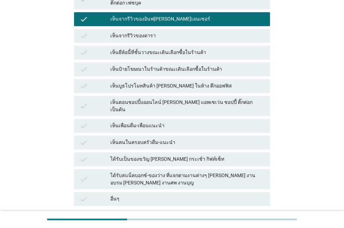
click at [151, 103] on div "check เห็นตอนชอปปิ้งออนไลน์ [PERSON_NAME] แอพเซเว่น ชอปปี้ ติ๊กต่อก เป็นต้น" at bounding box center [172, 106] width 196 height 20
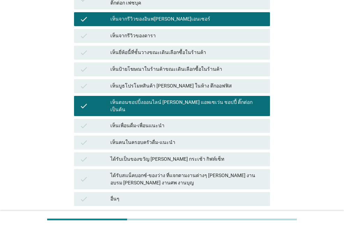
click at [152, 136] on div "check เห็นคนในครอบครัวดื่ม-แนะนำ" at bounding box center [172, 143] width 196 height 14
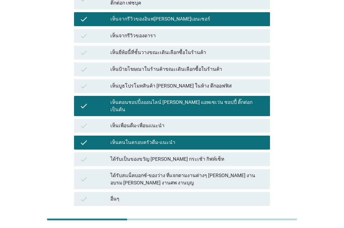
scroll to position [191, 0]
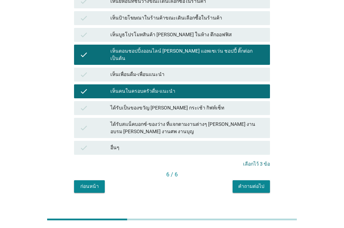
click at [255, 181] on button "คำถามต่อไป" at bounding box center [251, 187] width 37 height 13
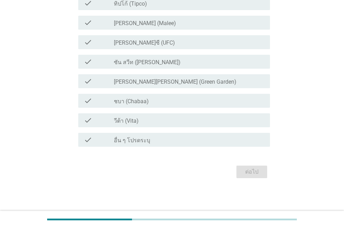
scroll to position [0, 0]
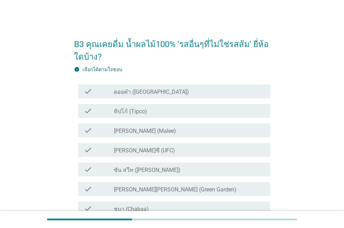
click at [172, 88] on div "check_box_outline_blank ดอยคำ (Doi-Khham)" at bounding box center [189, 91] width 151 height 8
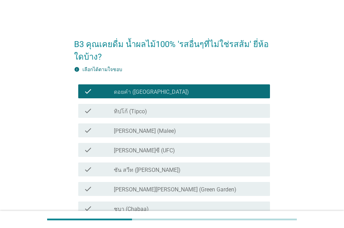
click at [171, 105] on div "check check_box_outline_blank ทิปโก้ (Tipco)" at bounding box center [174, 111] width 192 height 14
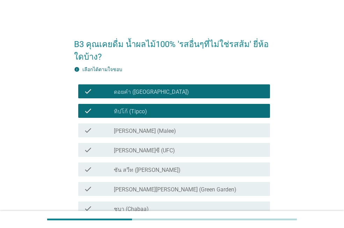
click at [164, 127] on div "check_box_outline_blank [PERSON_NAME] (Malee)" at bounding box center [189, 130] width 151 height 8
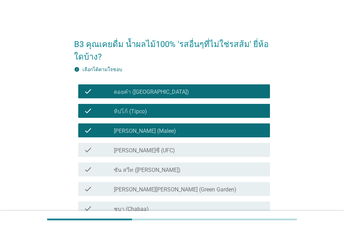
drag, startPoint x: 162, startPoint y: 145, endPoint x: 163, endPoint y: 161, distance: 16.1
click at [162, 145] on div "check check_box_outline_blank [PERSON_NAME]ซี (UFC)" at bounding box center [174, 150] width 192 height 14
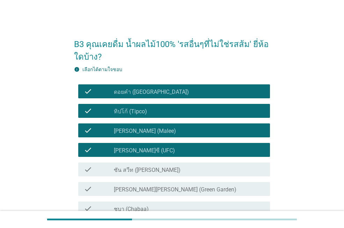
click at [163, 166] on div "check_box_outline_blank ซัน สวีท (Sun sweet)" at bounding box center [189, 170] width 151 height 8
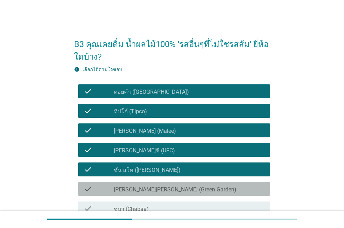
click at [160, 189] on label "[PERSON_NAME][PERSON_NAME] (Green Garden)" at bounding box center [175, 189] width 123 height 7
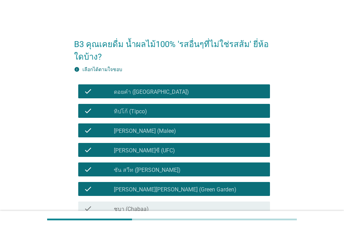
scroll to position [108, 0]
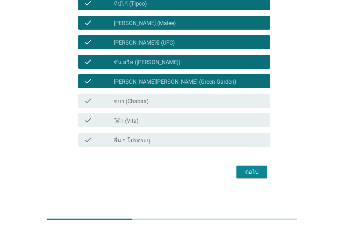
click at [160, 104] on div "check_box_outline_blank ชบา (Chabaa)" at bounding box center [189, 101] width 151 height 8
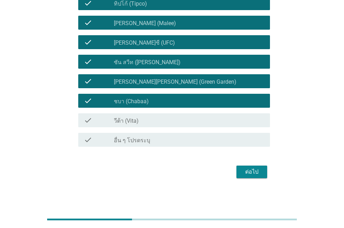
click at [161, 117] on div "check_box_outline_blank วีต้า (Vita)" at bounding box center [189, 120] width 151 height 8
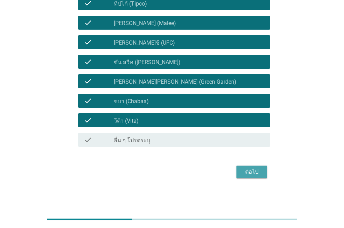
click at [240, 173] on button "ต่อไป" at bounding box center [251, 172] width 31 height 13
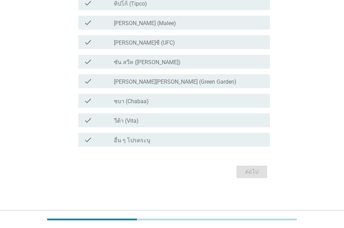
scroll to position [0, 0]
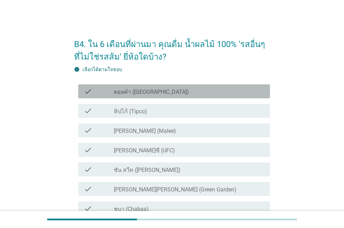
click at [175, 91] on div "check_box_outline_blank ดอยคำ (Doi-Khham)" at bounding box center [189, 91] width 151 height 8
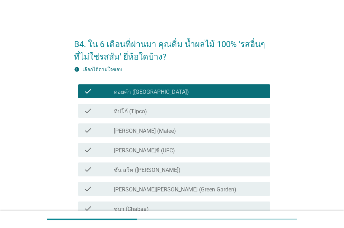
click at [169, 107] on div "check_box_outline_blank ทิปโก้ (Tipco)" at bounding box center [189, 111] width 151 height 8
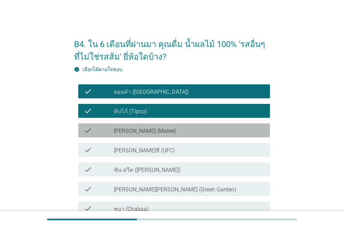
click at [166, 131] on div "check_box_outline_blank [PERSON_NAME] (Malee)" at bounding box center [189, 130] width 151 height 8
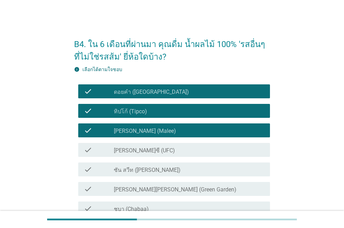
scroll to position [35, 0]
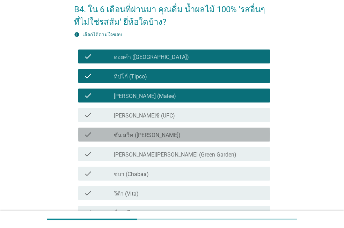
click at [178, 132] on div "check_box_outline_blank ซัน สวีท (Sun sweet)" at bounding box center [189, 135] width 151 height 8
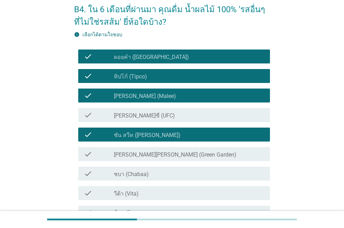
click at [175, 170] on div "check_box_outline_blank ชบา (Chabaa)" at bounding box center [189, 174] width 151 height 8
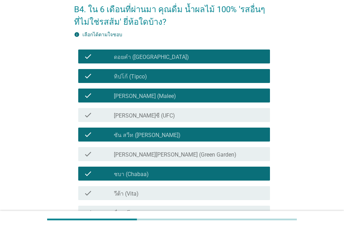
scroll to position [108, 0]
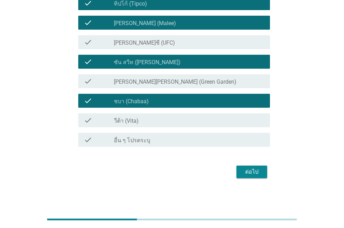
click at [192, 122] on div "check_box_outline_blank วีต้า (Vita)" at bounding box center [189, 120] width 151 height 8
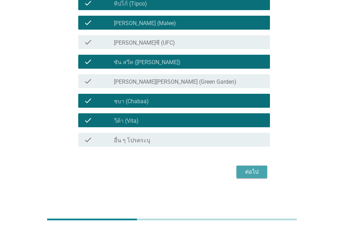
click at [252, 171] on div "ต่อไป" at bounding box center [252, 172] width 20 height 8
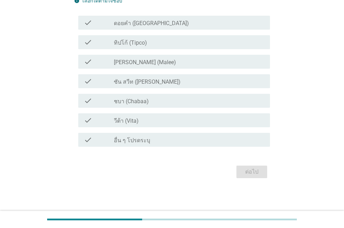
scroll to position [0, 0]
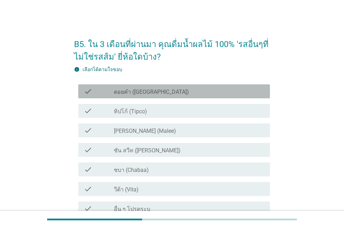
click at [176, 95] on div "check_box_outline_blank ดอยคำ (Doi-Khham)" at bounding box center [189, 91] width 151 height 8
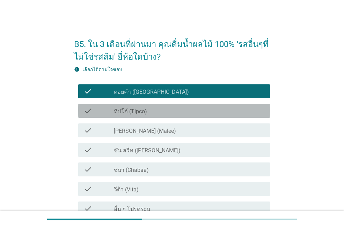
drag, startPoint x: 169, startPoint y: 108, endPoint x: 171, endPoint y: 120, distance: 12.4
click at [169, 109] on div "check_box_outline_blank ทิปโก้ (Tipco)" at bounding box center [189, 111] width 151 height 8
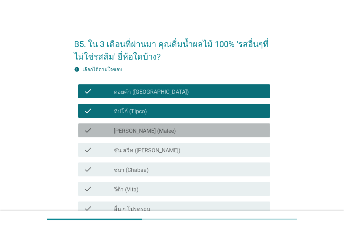
click at [170, 128] on div "check_box_outline_blank [PERSON_NAME] (Malee)" at bounding box center [189, 130] width 151 height 8
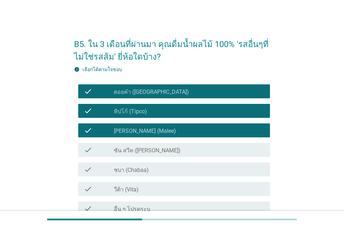
scroll to position [69, 0]
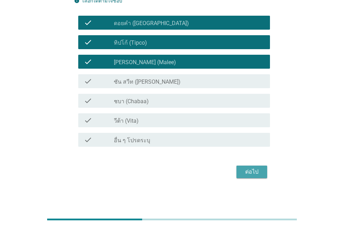
click at [244, 174] on div "ต่อไป" at bounding box center [252, 172] width 20 height 8
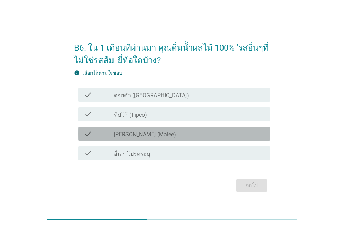
click at [202, 134] on div "check_box_outline_blank [PERSON_NAME] (Malee)" at bounding box center [189, 134] width 151 height 8
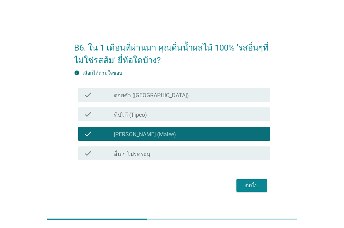
click at [184, 93] on div "check_box_outline_blank ดอยคำ (Doi-Khham)" at bounding box center [189, 95] width 151 height 8
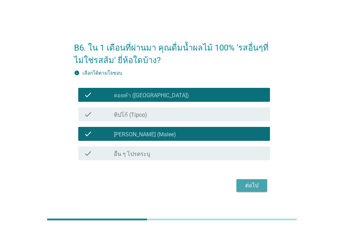
click at [251, 187] on div "ต่อไป" at bounding box center [252, 186] width 20 height 8
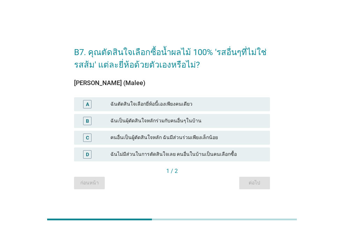
click at [178, 98] on div "A ฉันตัดสินใจเลือกยี่ห้อนี้เองเพียงคนเดียว" at bounding box center [172, 104] width 196 height 14
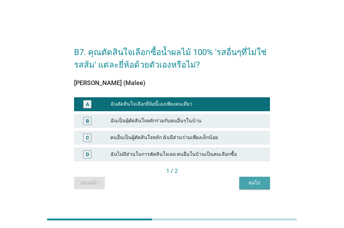
click at [251, 184] on div "ต่อไป" at bounding box center [255, 182] width 20 height 7
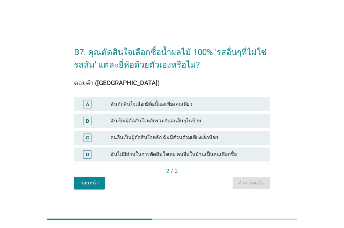
click at [190, 108] on div "ฉันตัดสินใจเลือกยี่ห้อนี้เองเพียงคนเดียว" at bounding box center [187, 104] width 154 height 8
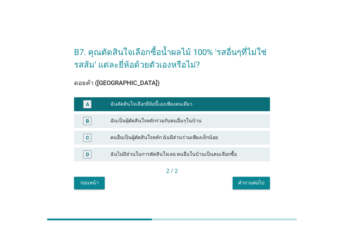
click at [257, 183] on div "คำถามต่อไป" at bounding box center [251, 182] width 26 height 7
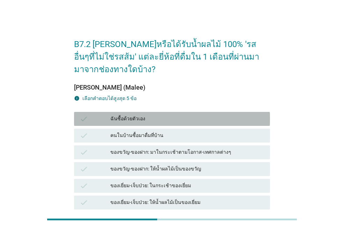
click at [193, 120] on div "ฉันซื้อด้วยตัวเอง" at bounding box center [187, 119] width 154 height 8
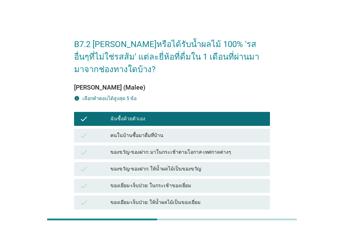
scroll to position [35, 0]
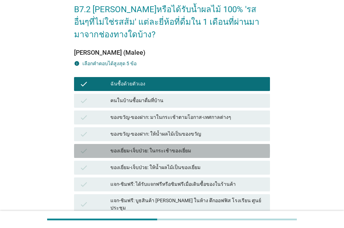
click at [181, 152] on div "ของเยี่ยม-เจ็บป่วย: ในกระเช้าของเยี่ยม" at bounding box center [187, 151] width 154 height 8
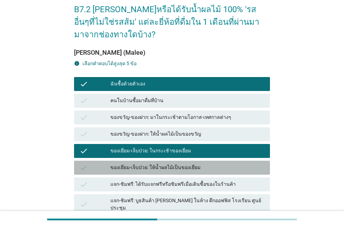
click at [179, 166] on div "ของเยี่ยม-เจ็บป่วย: ให้น้ำผลไม้เป็นของเยี่ยม" at bounding box center [187, 168] width 154 height 8
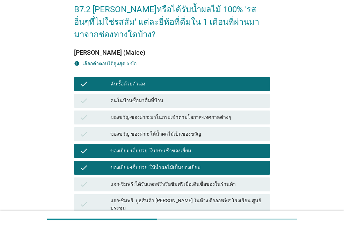
scroll to position [185, 0]
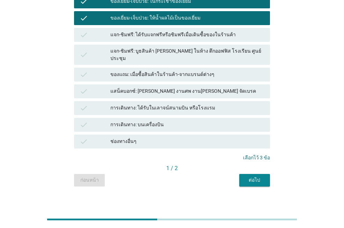
click at [256, 177] on div "ต่อไป" at bounding box center [255, 180] width 20 height 7
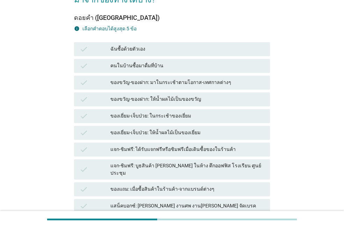
scroll to position [105, 0]
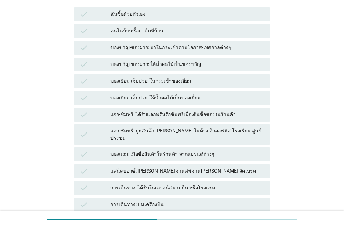
click at [180, 53] on div "check ของขวัญ-ของฝาก: มาในกระเช้าตามโอกาส-เทศกาลต่างๆ" at bounding box center [172, 48] width 196 height 14
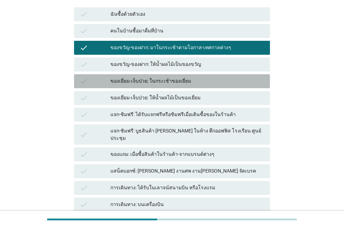
click at [178, 88] on div "check ของเยี่ยม-เจ็บป่วย: ในกระเช้าของเยี่ยม" at bounding box center [172, 81] width 196 height 14
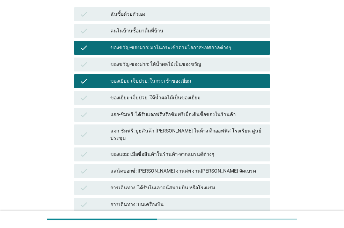
click at [181, 123] on div "check ฉันซื้อด้วยตัวเอง check คนในบ้านซื้อมาดื่มที่บ้าน check ของขวัญ-ของฝาก: ม…" at bounding box center [172, 118] width 199 height 224
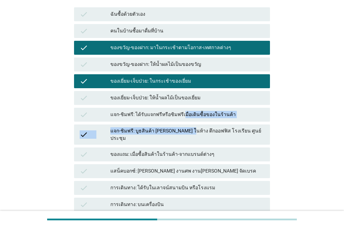
scroll to position [185, 0]
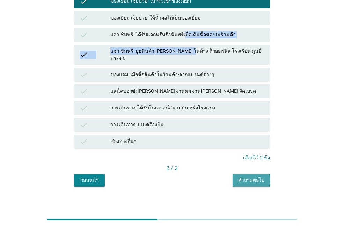
click at [237, 176] on button "คำถามต่อไป" at bounding box center [251, 180] width 37 height 13
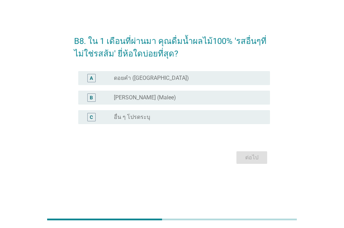
scroll to position [0, 0]
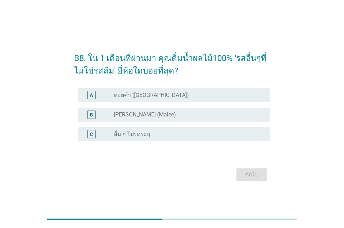
click at [184, 111] on div "radio_button_unchecked [PERSON_NAME] (Malee)" at bounding box center [189, 115] width 151 height 8
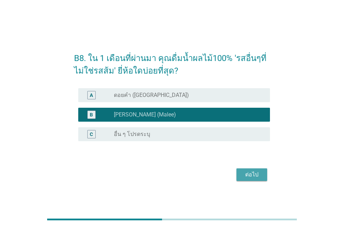
click at [257, 175] on div "ต่อไป" at bounding box center [252, 175] width 20 height 8
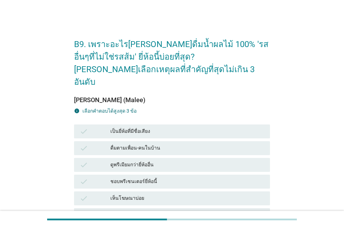
drag, startPoint x: 175, startPoint y: 135, endPoint x: 179, endPoint y: 167, distance: 32.4
click at [176, 144] on div "ดื่มตามเพื่อน-คนในบ้าน" at bounding box center [187, 148] width 154 height 8
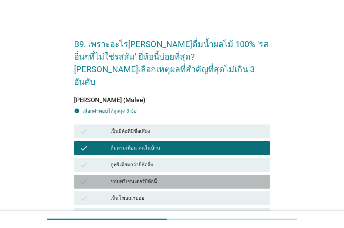
click at [179, 178] on div "ชอบพรีเซนเตอร์ยี่ห้อนี้" at bounding box center [187, 182] width 154 height 8
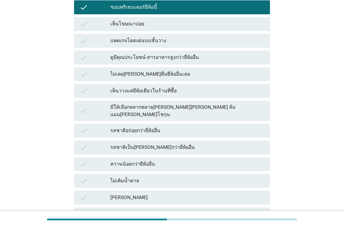
click at [189, 104] on div "มีให้เลือกหลากหลาย[PERSON_NAME][PERSON_NAME] ส้มแมน[PERSON_NAME]โชกุน" at bounding box center [187, 111] width 154 height 15
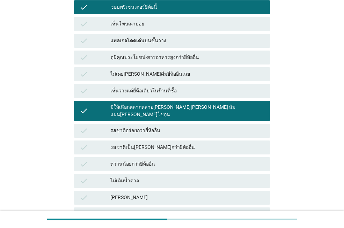
scroll to position [302, 0]
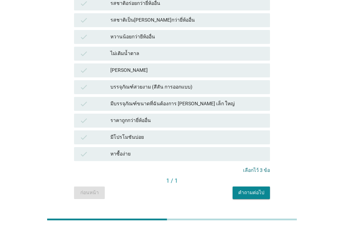
click at [249, 189] on div "คำถามต่อไป" at bounding box center [251, 192] width 26 height 7
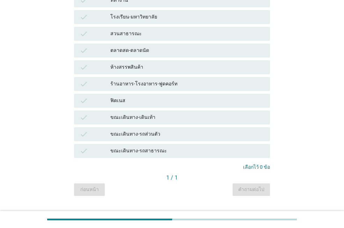
scroll to position [155, 0]
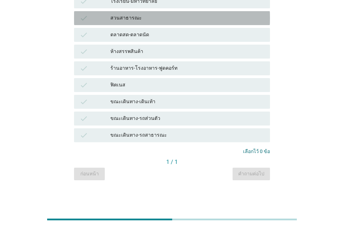
click at [190, 22] on div "สวนสาธารณะ" at bounding box center [187, 18] width 154 height 8
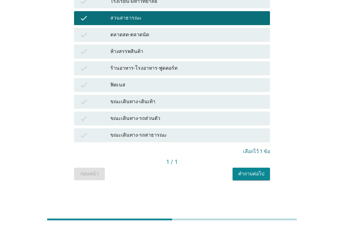
drag, startPoint x: 196, startPoint y: 54, endPoint x: 203, endPoint y: 86, distance: 32.5
click at [196, 56] on div "ห้างสรรพสินค้า" at bounding box center [187, 51] width 154 height 8
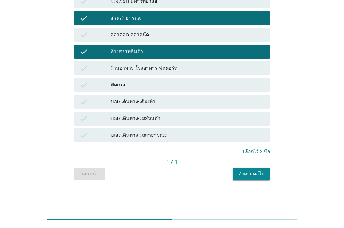
drag, startPoint x: 205, startPoint y: 104, endPoint x: 233, endPoint y: 143, distance: 47.6
click at [205, 104] on div "ขณะเดินทาง-เดินเท้า" at bounding box center [187, 102] width 154 height 8
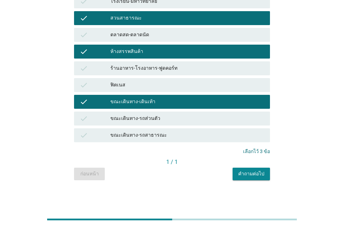
click at [250, 173] on div "คำถามต่อไป" at bounding box center [251, 173] width 26 height 7
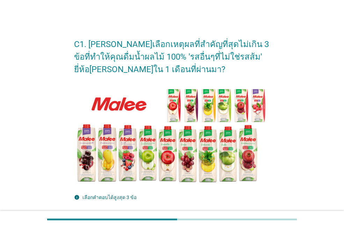
scroll to position [250, 0]
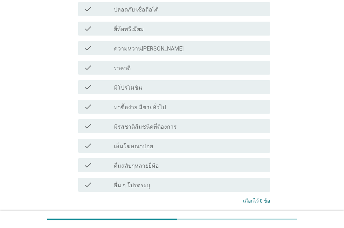
click at [188, 37] on div "check check_box_outline_blank ยี่ห้อพรีเมียม" at bounding box center [172, 29] width 196 height 20
click at [180, 98] on div "check check_box_outline_blank หาซื้อง่าย มีขายทั่วไป" at bounding box center [172, 107] width 196 height 20
drag, startPoint x: 122, startPoint y: 166, endPoint x: 113, endPoint y: 139, distance: 28.3
click at [120, 166] on label "ดื่มสลับๆหลายยี่ห้อ" at bounding box center [136, 166] width 45 height 7
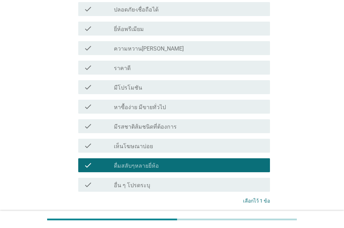
drag, startPoint x: 112, startPoint y: 137, endPoint x: 111, endPoint y: 126, distance: 10.8
click at [111, 134] on div "check check_box_outline_blank มีรสชาติอร่อย check check_box_outline_blank คุณภา…" at bounding box center [172, 77] width 196 height 235
click at [131, 22] on div "check check_box_outline_blank ยี่ห้อพรีเมียม" at bounding box center [174, 29] width 192 height 14
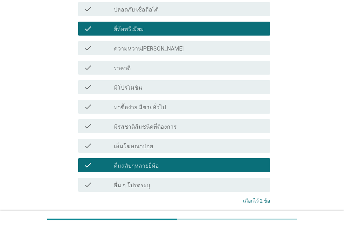
click at [149, 47] on label "ความหวาน[PERSON_NAME]" at bounding box center [149, 48] width 70 height 7
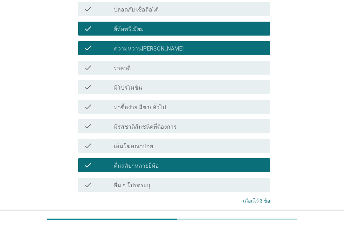
scroll to position [305, 0]
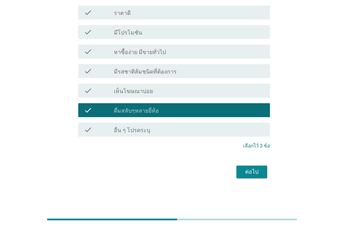
click at [250, 172] on div "ต่อไป" at bounding box center [252, 172] width 20 height 8
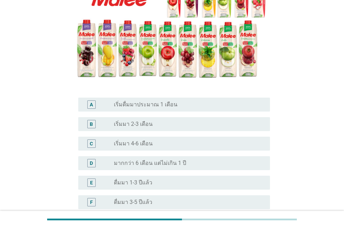
scroll to position [140, 0]
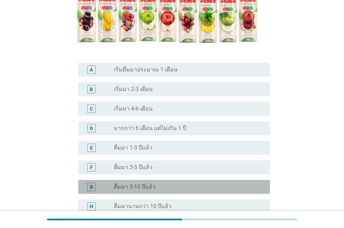
click at [216, 184] on div "radio_button_unchecked ดื่มมา 5-10 ปีแล้ว" at bounding box center [186, 187] width 145 height 7
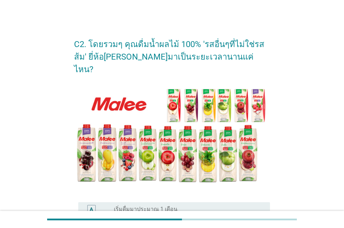
scroll to position [202, 0]
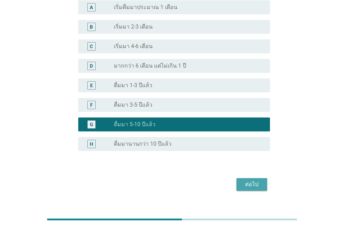
click at [254, 181] on div "ต่อไป" at bounding box center [252, 185] width 20 height 8
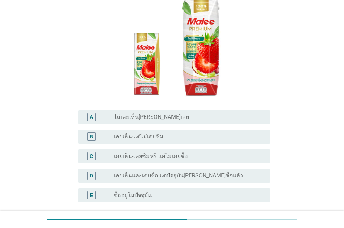
scroll to position [140, 0]
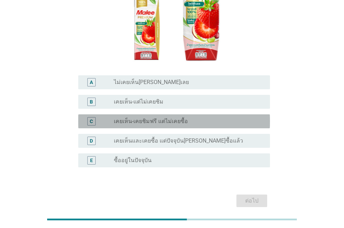
click at [202, 118] on div "radio_button_unchecked เคยเห็น-เคยชิมฟรี แต่ไม่เคยซื้อ" at bounding box center [186, 121] width 145 height 7
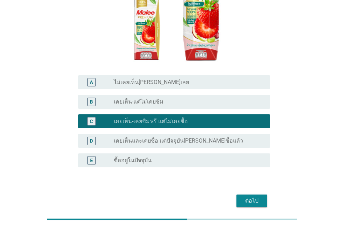
click at [251, 197] on div "ต่อไป" at bounding box center [252, 201] width 20 height 8
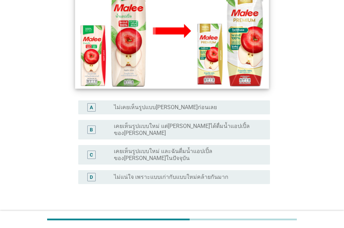
scroll to position [162, 0]
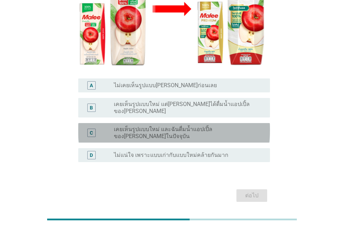
click at [194, 126] on label "เคยเห็นรูปแบบใหม่ และฉันดื่มน้ำแอปเปิ้ลของ[PERSON_NAME]ในปัจจุบัน" at bounding box center [186, 133] width 145 height 14
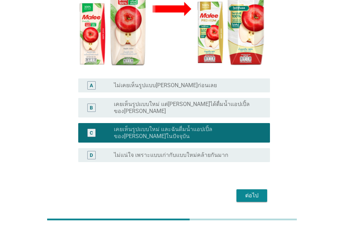
click at [246, 192] on div "ต่อไป" at bounding box center [252, 196] width 20 height 8
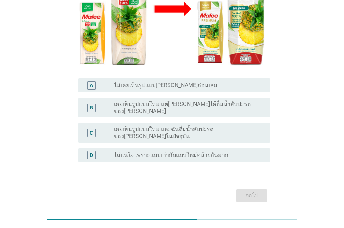
click at [207, 101] on div "radio_button_unchecked เคยเห็นรูปแบบใหม่ แต่[PERSON_NAME]ได้ดื่มน้ำสับปะรดของ[P…" at bounding box center [189, 108] width 151 height 14
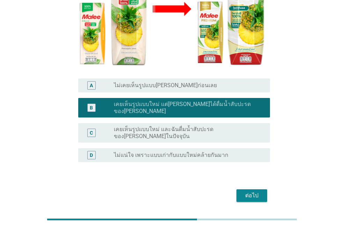
click at [249, 192] on div "ต่อไป" at bounding box center [252, 196] width 20 height 8
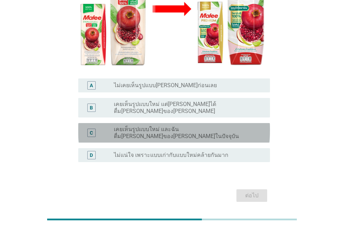
click at [228, 126] on label "เคยเห็นรูปแบบใหม่ และฉันดื่ม[PERSON_NAME]ของ[PERSON_NAME]ในปัจจุบัน" at bounding box center [186, 133] width 145 height 14
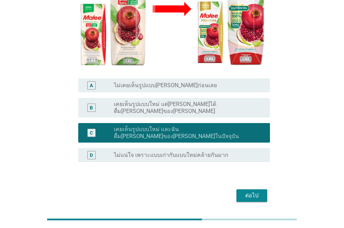
click at [259, 192] on div "ต่อไป" at bounding box center [252, 196] width 20 height 8
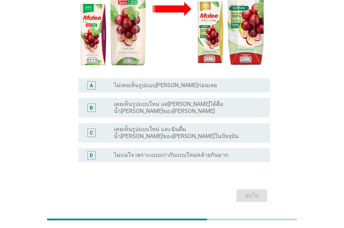
click at [238, 123] on div "C radio_button_unchecked เคยเห็นรูปแบบใหม่ และฉันดื่มน้ำ[PERSON_NAME]ของ[PERSON…" at bounding box center [174, 133] width 192 height 20
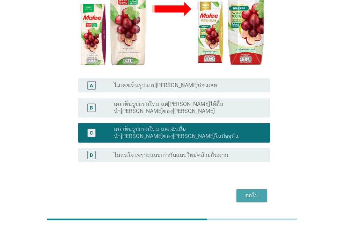
click at [246, 190] on button "ต่อไป" at bounding box center [251, 196] width 31 height 13
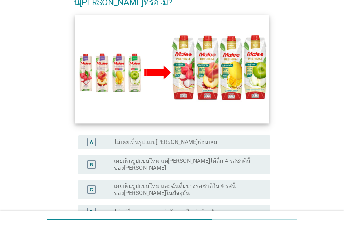
scroll to position [167, 0]
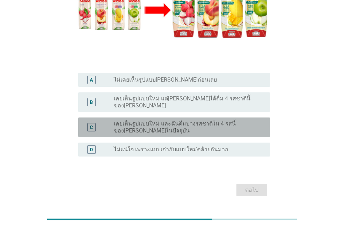
click at [205, 120] on label "เคยเห็นรูปแบบใหม่ และฉันดื่มบางรสชาติใน 4 รสนี้ของ[PERSON_NAME]ในปัจจุบัน" at bounding box center [186, 127] width 145 height 14
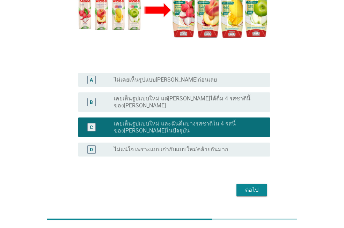
click at [241, 184] on button "ต่อไป" at bounding box center [251, 190] width 31 height 13
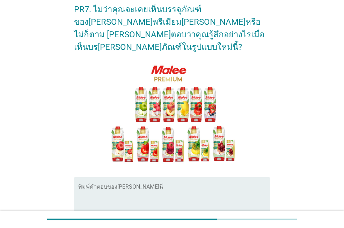
scroll to position [70, 0]
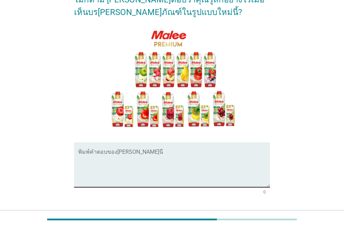
click at [168, 151] on textarea "พิมพ์คำตอบของคุณ ที่นี่" at bounding box center [174, 169] width 192 height 37
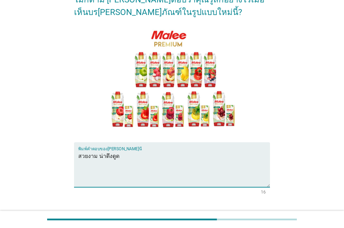
type textarea "สวยงาม น่าดึงดูด"
click at [250, 215] on div "ต่อไป" at bounding box center [252, 219] width 20 height 8
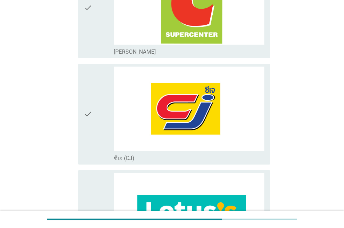
scroll to position [244, 0]
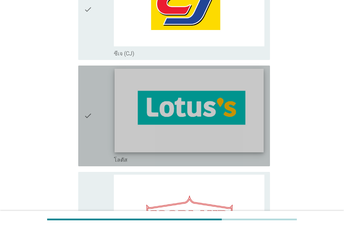
click at [174, 130] on img at bounding box center [189, 111] width 149 height 84
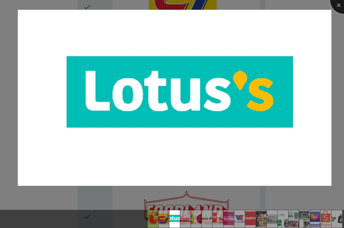
click at [337, 5] on div at bounding box center [344, 0] width 28 height 28
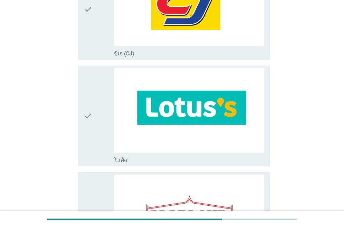
click at [126, 155] on div "check_box_outline_blank โลตัส" at bounding box center [189, 159] width 151 height 8
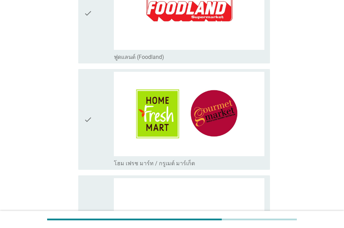
scroll to position [664, 0]
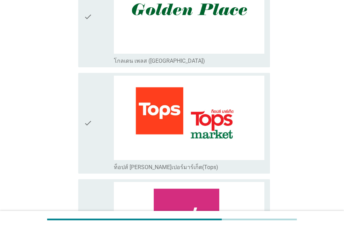
click at [207, 163] on div "check_box_outline_blank ท็อปส์ [PERSON_NAME]เปอร์มาร์เก็ต(Tops)" at bounding box center [189, 167] width 151 height 8
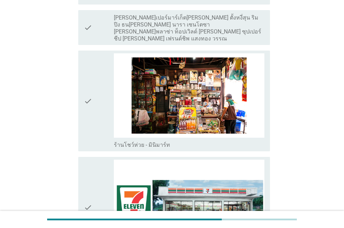
scroll to position [1292, 0]
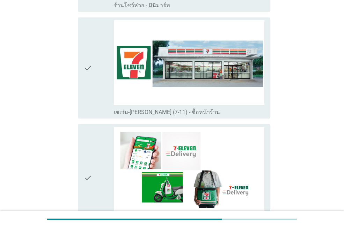
click at [207, 87] on div "check_box_outline_blank เซเว่น-[PERSON_NAME] (7-11) - ซื้อหน้าร้าน" at bounding box center [189, 67] width 151 height 95
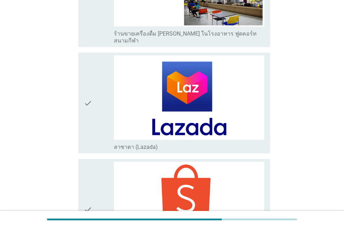
scroll to position [1901, 0]
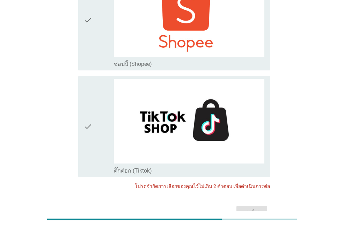
click at [260, 204] on div "ต่อไป" at bounding box center [172, 212] width 196 height 17
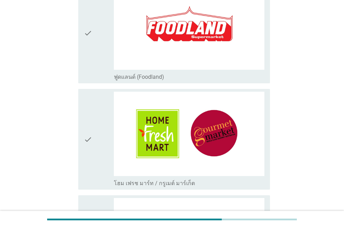
scroll to position [679, 0]
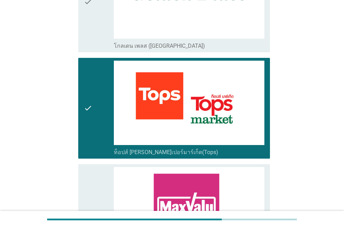
click at [106, 133] on div "check" at bounding box center [99, 108] width 30 height 95
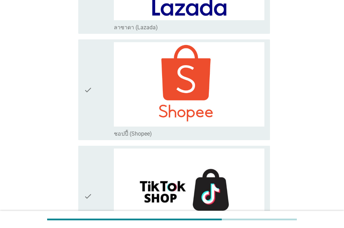
scroll to position [1901, 0]
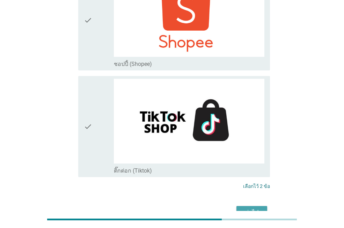
click at [250, 208] on div "ต่อไป" at bounding box center [252, 212] width 20 height 8
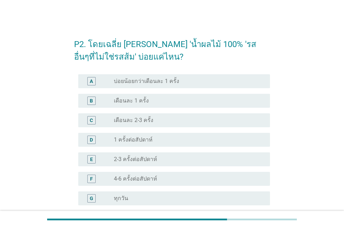
click at [202, 161] on div "radio_button_unchecked 2-3 ครั้งต่อสัปดาห์" at bounding box center [186, 159] width 145 height 7
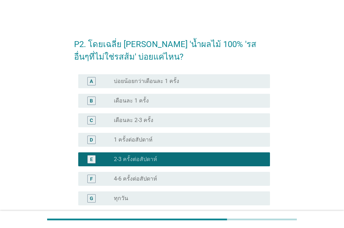
scroll to position [67, 0]
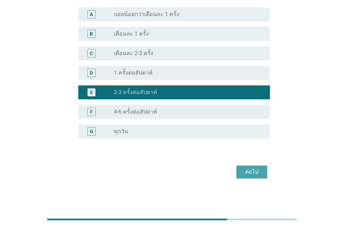
click at [242, 172] on div "ต่อไป" at bounding box center [252, 172] width 20 height 8
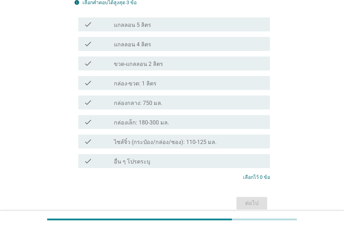
scroll to position [0, 0]
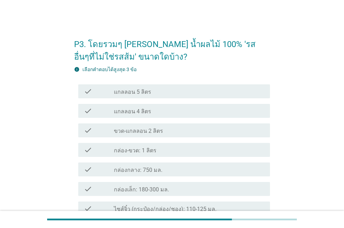
click at [210, 160] on div "check check_box_outline_blank กล่องกลาง: 750 มล." at bounding box center [172, 170] width 196 height 20
click at [213, 152] on div "check_box_outline_blank กล่อง-ขวด: 1 ลิตร" at bounding box center [189, 150] width 151 height 8
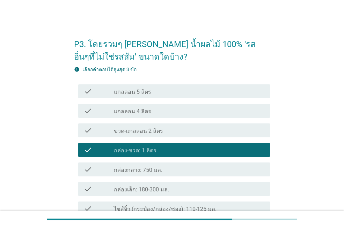
scroll to position [98, 0]
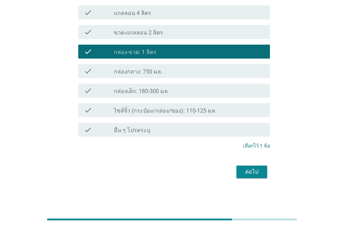
click at [249, 168] on div "ต่อไป" at bounding box center [252, 172] width 20 height 8
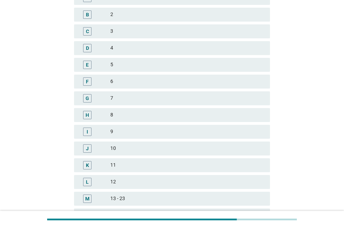
scroll to position [0, 0]
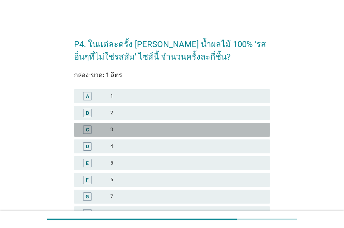
click at [153, 134] on div "3" at bounding box center [187, 130] width 154 height 8
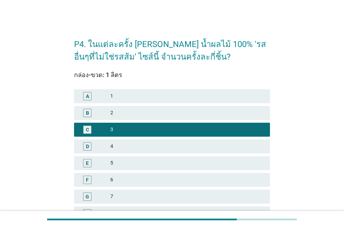
click at [145, 148] on div "4" at bounding box center [187, 146] width 154 height 8
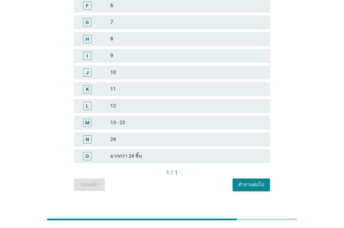
scroll to position [185, 0]
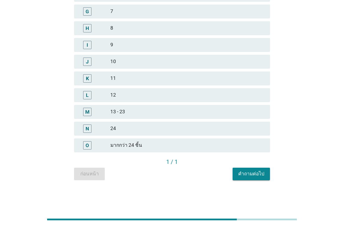
click at [256, 177] on div "คำถามต่อไป" at bounding box center [251, 173] width 26 height 7
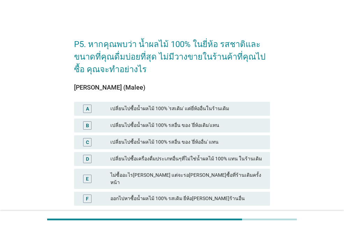
click at [215, 138] on div "เปลี่ยนไปซื้อน้ำผลไม้ 100% รสอื่น ของ 'ยี่ห้ออื่น' แทน" at bounding box center [187, 142] width 154 height 8
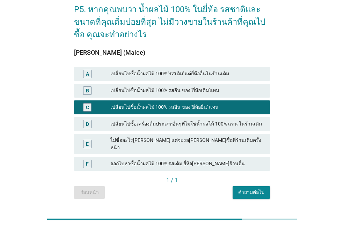
scroll to position [47, 0]
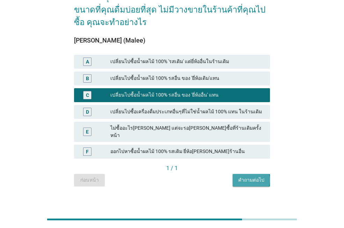
click at [250, 177] on div "คำถามต่อไป" at bounding box center [251, 180] width 26 height 7
